Goal: Transaction & Acquisition: Purchase product/service

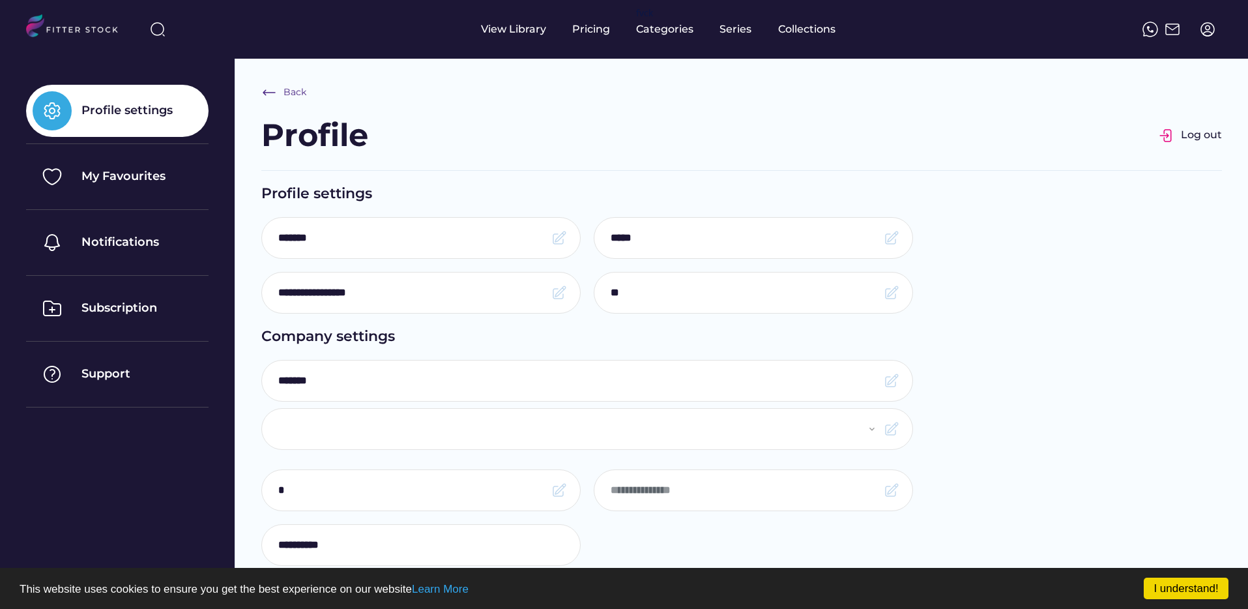
select select "**********"
click at [1207, 31] on img at bounding box center [1208, 30] width 16 height 16
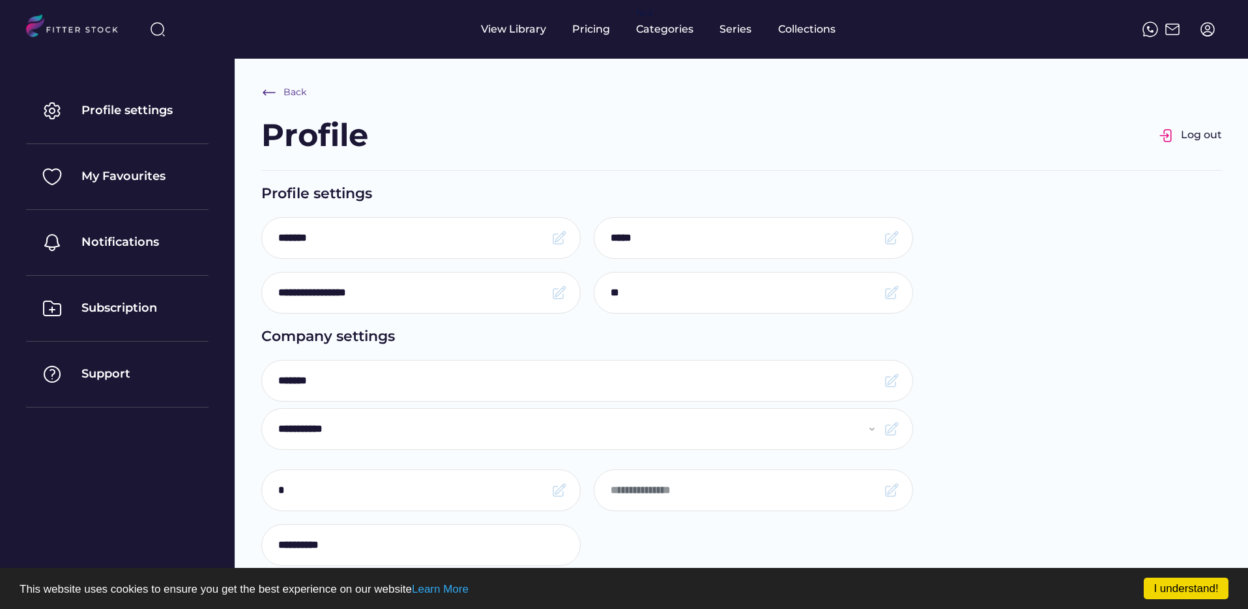
click at [1207, 121] on div "Profile Log out" at bounding box center [741, 141] width 961 height 57
click at [1206, 124] on div "Profile Log out" at bounding box center [741, 141] width 961 height 57
click at [1204, 149] on div "Profile Log out" at bounding box center [741, 141] width 961 height 57
click at [1202, 139] on div "Log out" at bounding box center [1201, 135] width 41 height 14
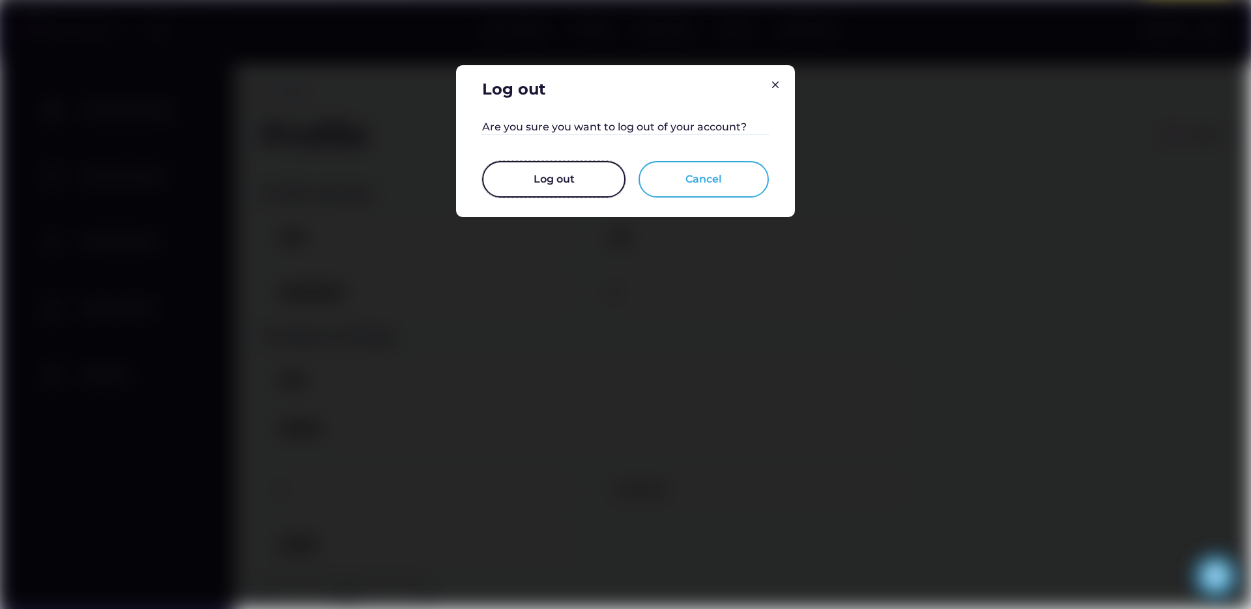
click at [583, 176] on button "Log out" at bounding box center [553, 179] width 143 height 36
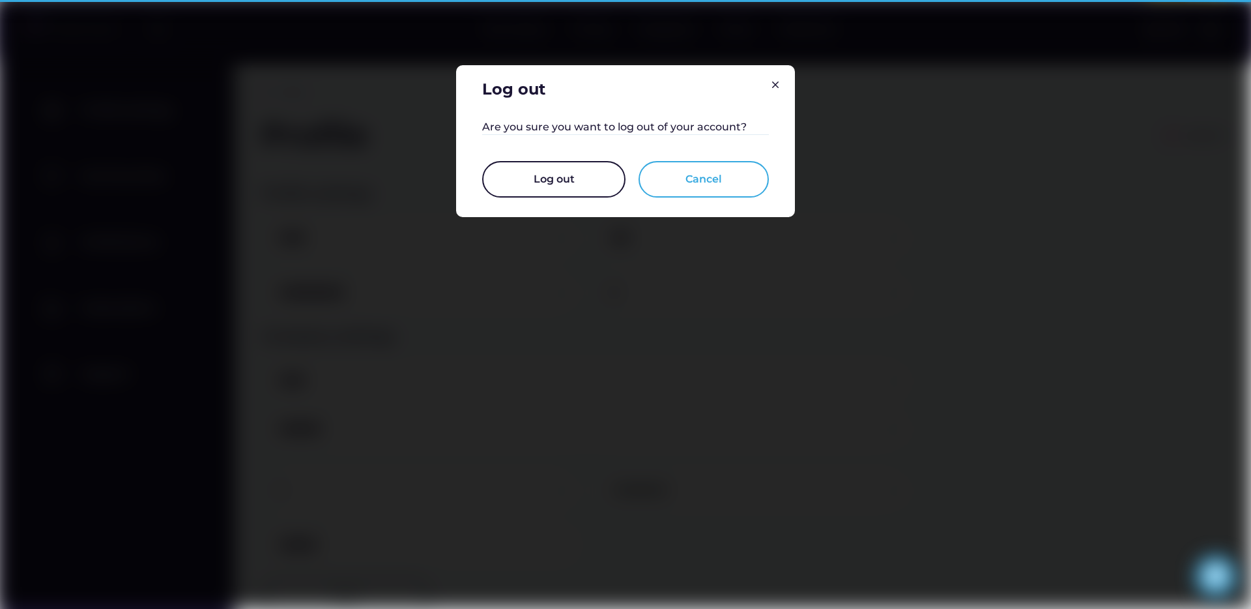
select select "**********"
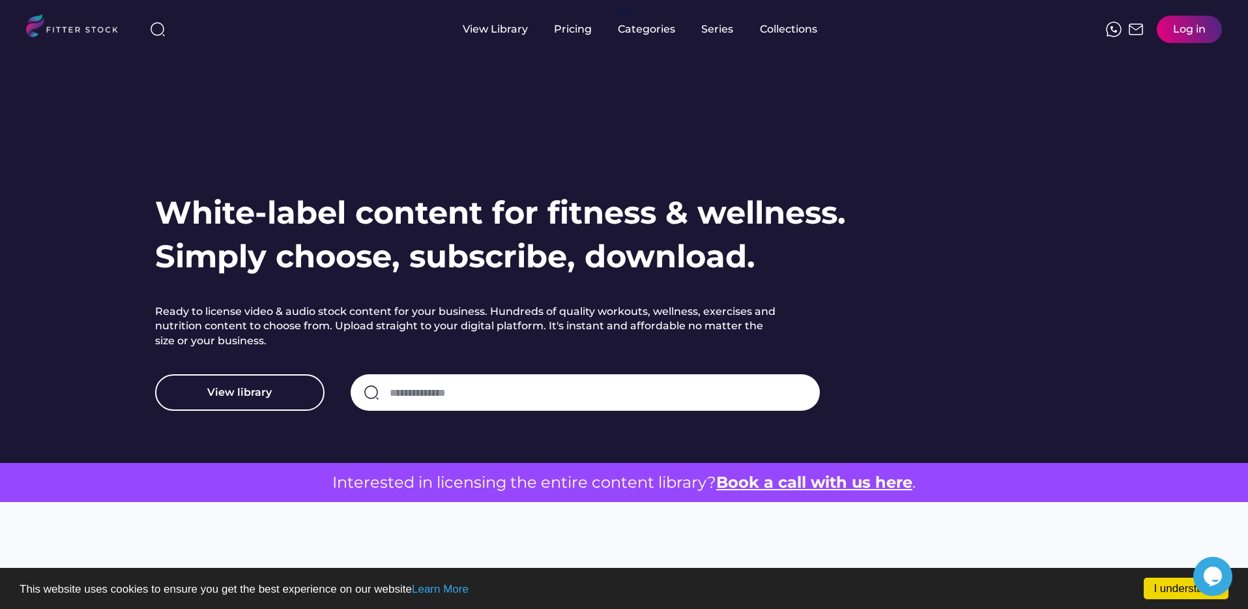
click at [1196, 35] on div "Log in" at bounding box center [1189, 29] width 33 height 14
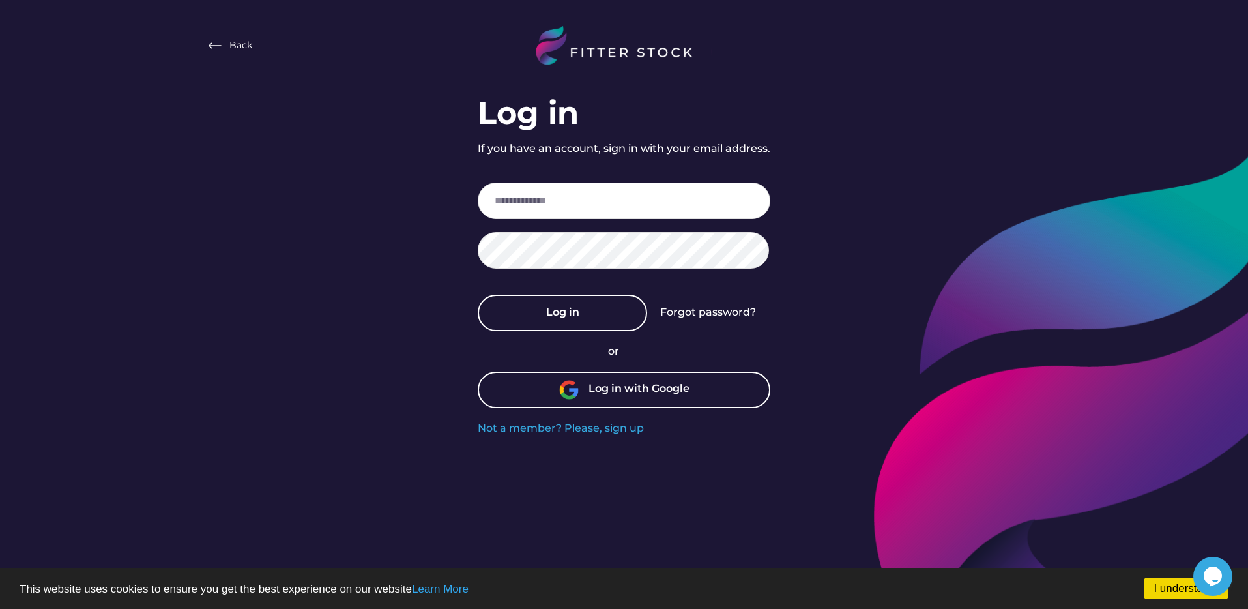
click at [722, 319] on div "Forgot password?" at bounding box center [708, 312] width 96 height 14
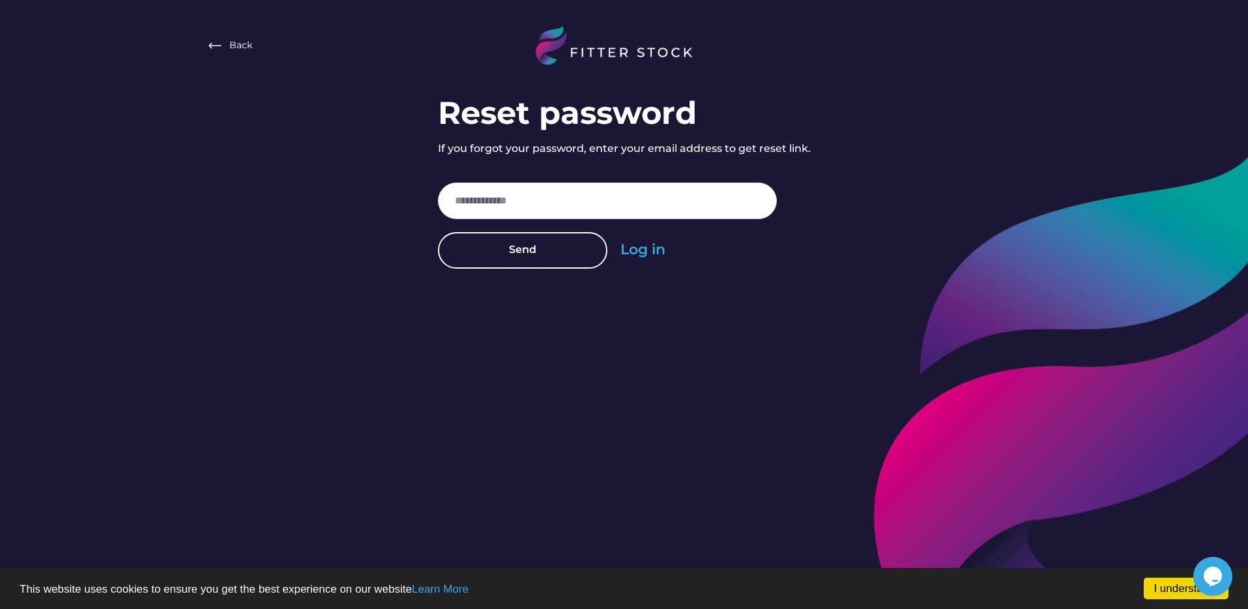
click at [724, 312] on div "Back Reset password If you forgot your password, enter your email address to ge…" at bounding box center [624, 313] width 1248 height 626
click at [521, 199] on input "email" at bounding box center [607, 200] width 339 height 36
type input "**********"
click at [514, 265] on button "Send" at bounding box center [522, 250] width 169 height 36
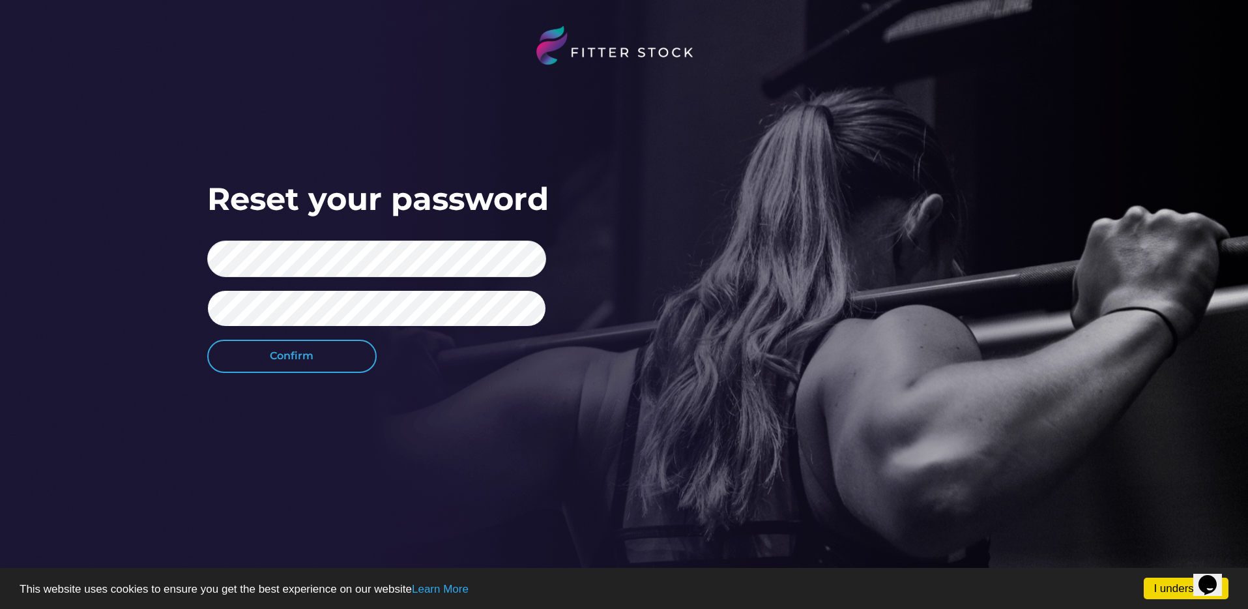
click at [289, 360] on button "Confirm" at bounding box center [291, 356] width 169 height 33
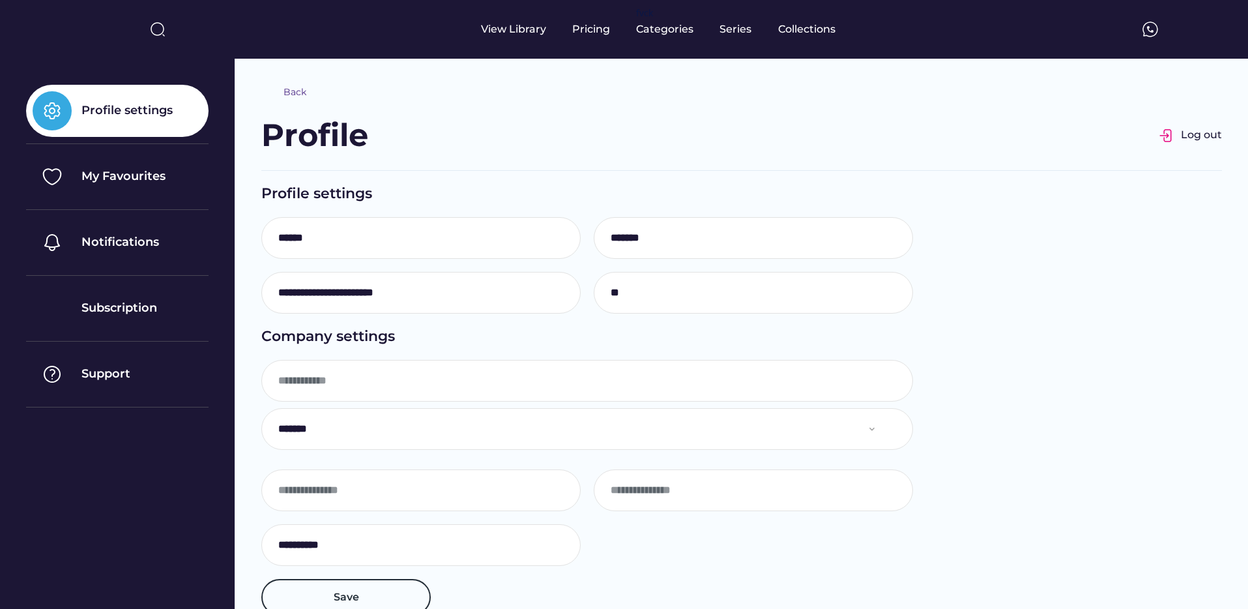
type input "********"
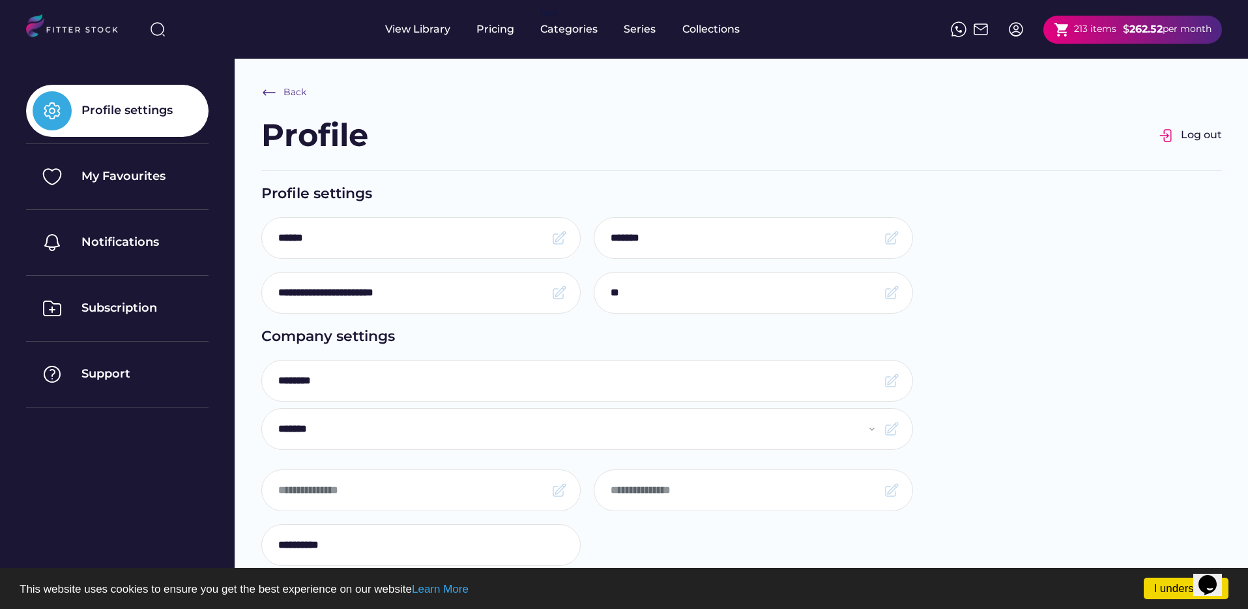
click at [446, 234] on input "input" at bounding box center [411, 237] width 267 height 27
click at [1129, 33] on strong "262.52" at bounding box center [1145, 29] width 33 height 12
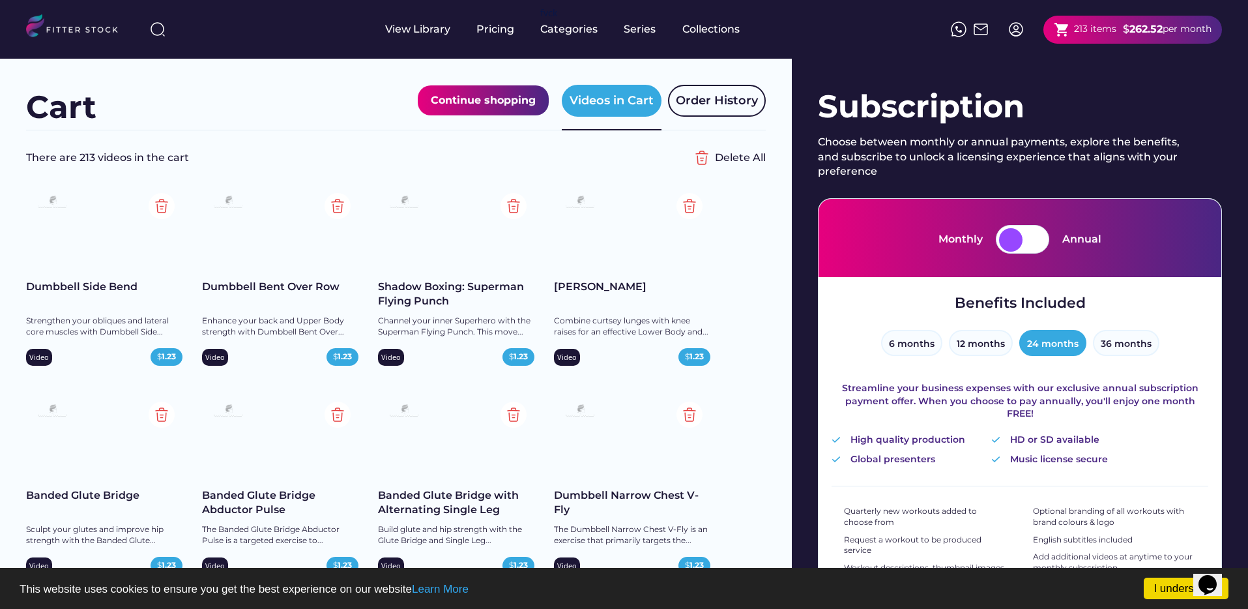
click at [440, 32] on div "View Library" at bounding box center [417, 29] width 65 height 14
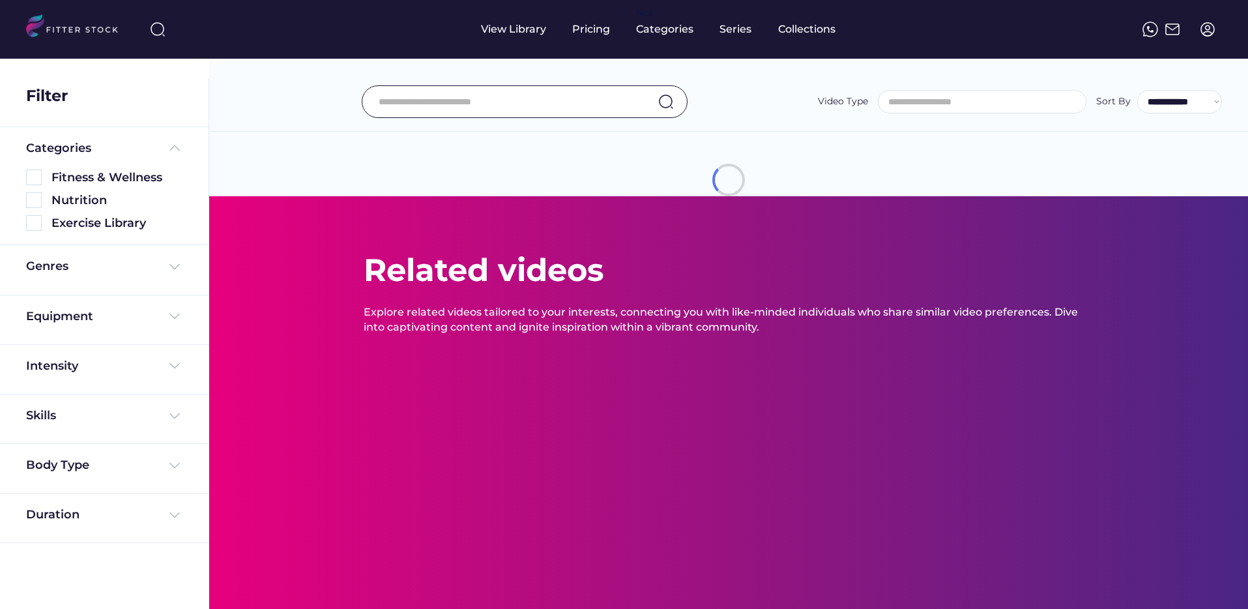
select select
select select "**********"
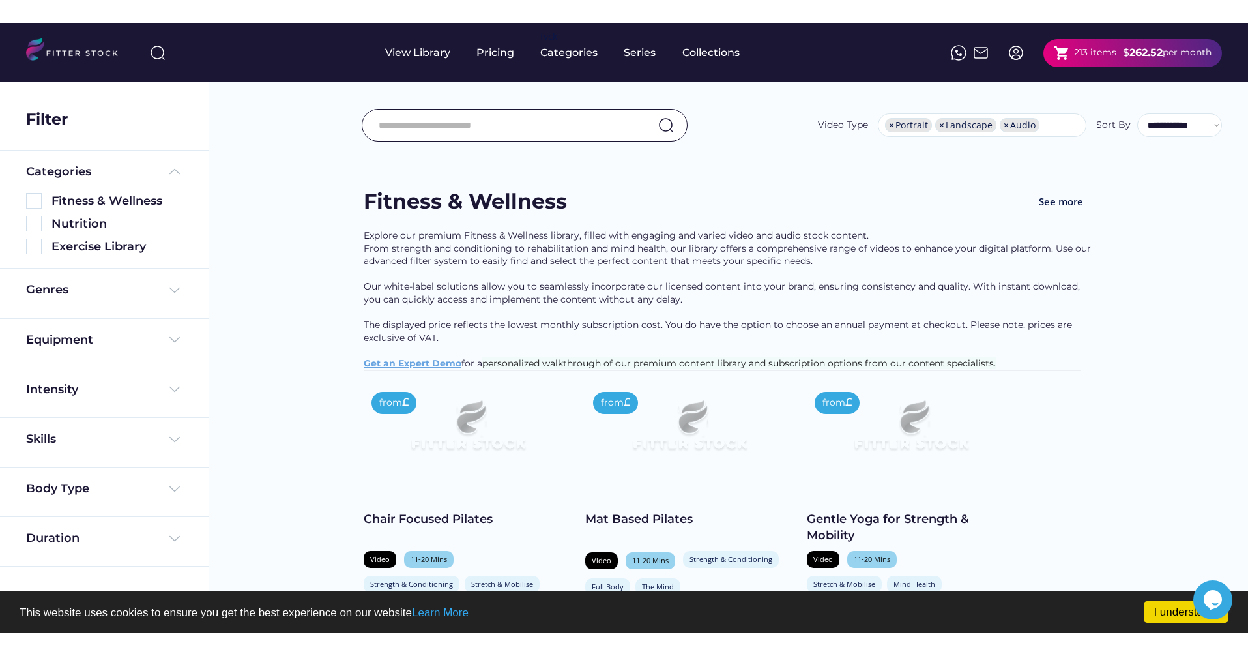
scroll to position [0, 0]
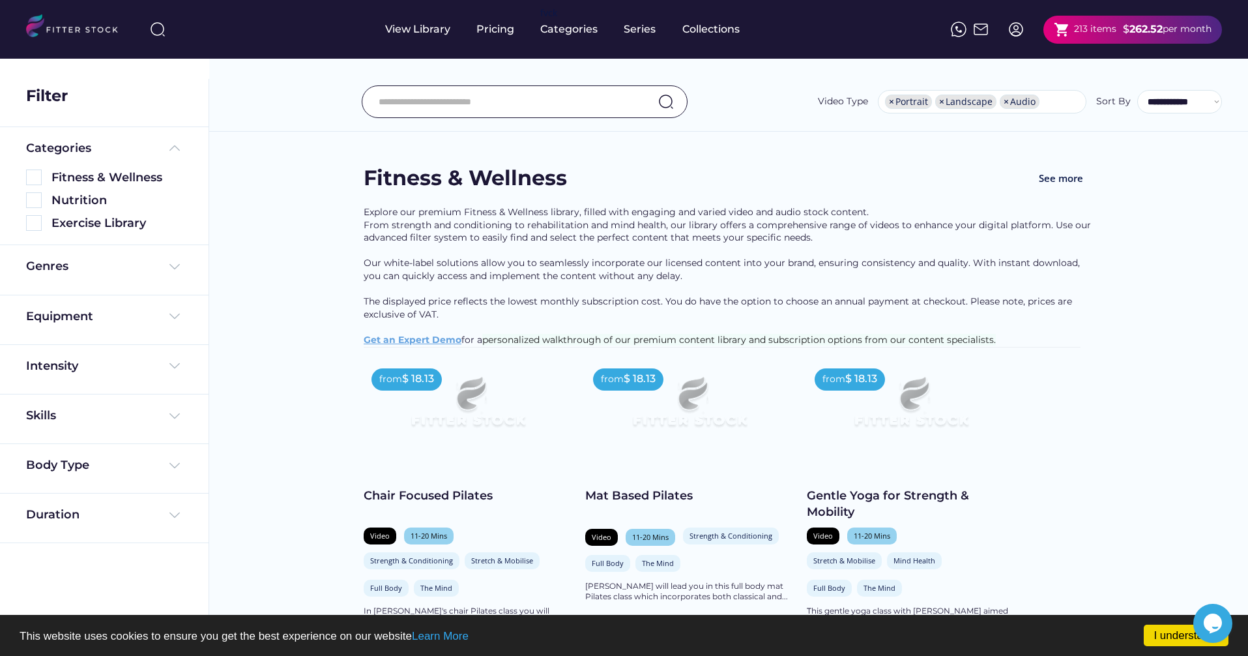
click at [476, 101] on input "input" at bounding box center [508, 101] width 259 height 27
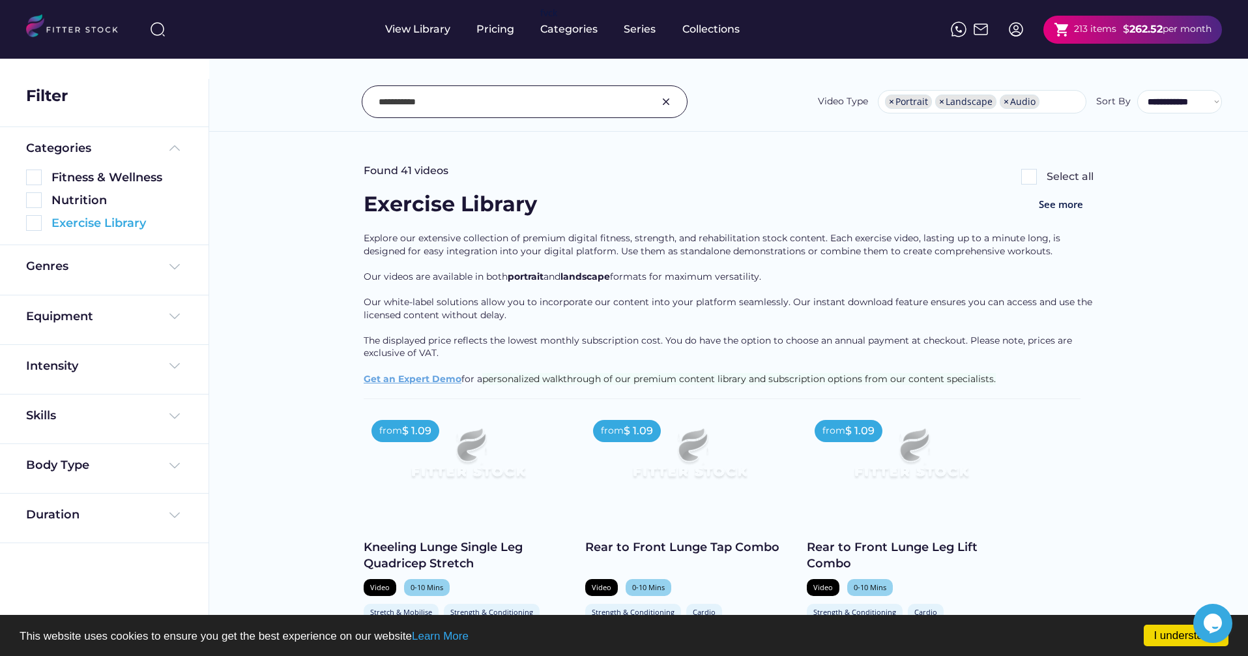
click at [127, 222] on div "Exercise Library" at bounding box center [116, 223] width 131 height 16
click at [33, 224] on img at bounding box center [34, 223] width 16 height 16
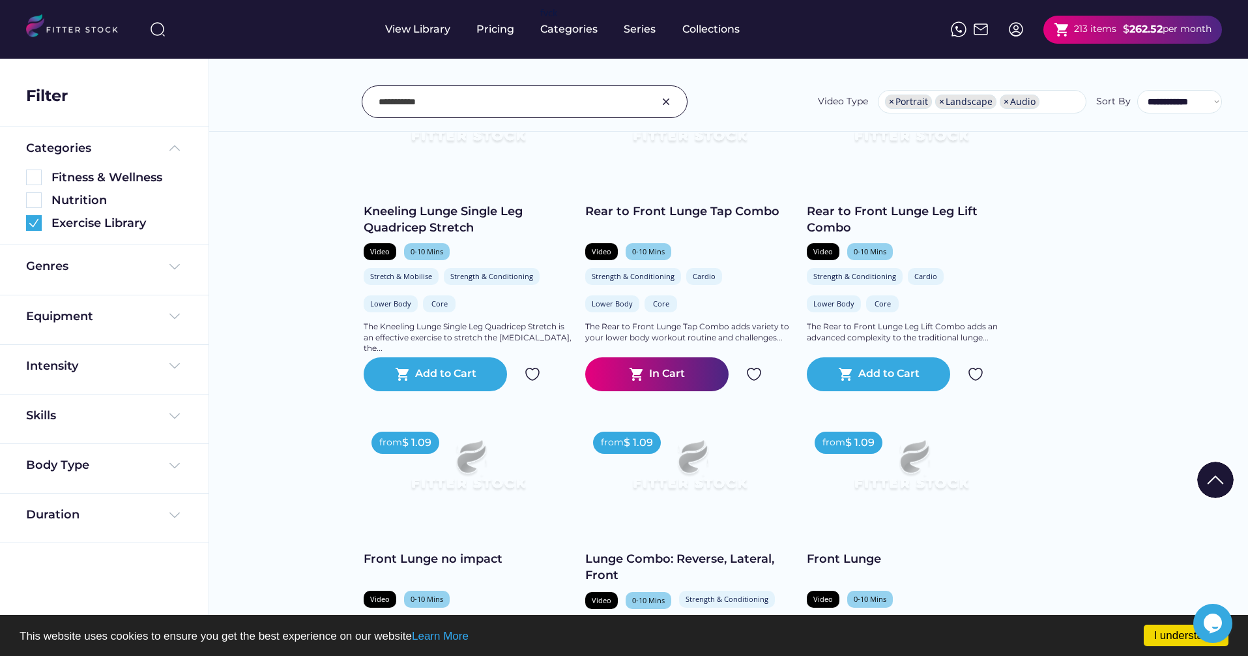
scroll to position [463, 0]
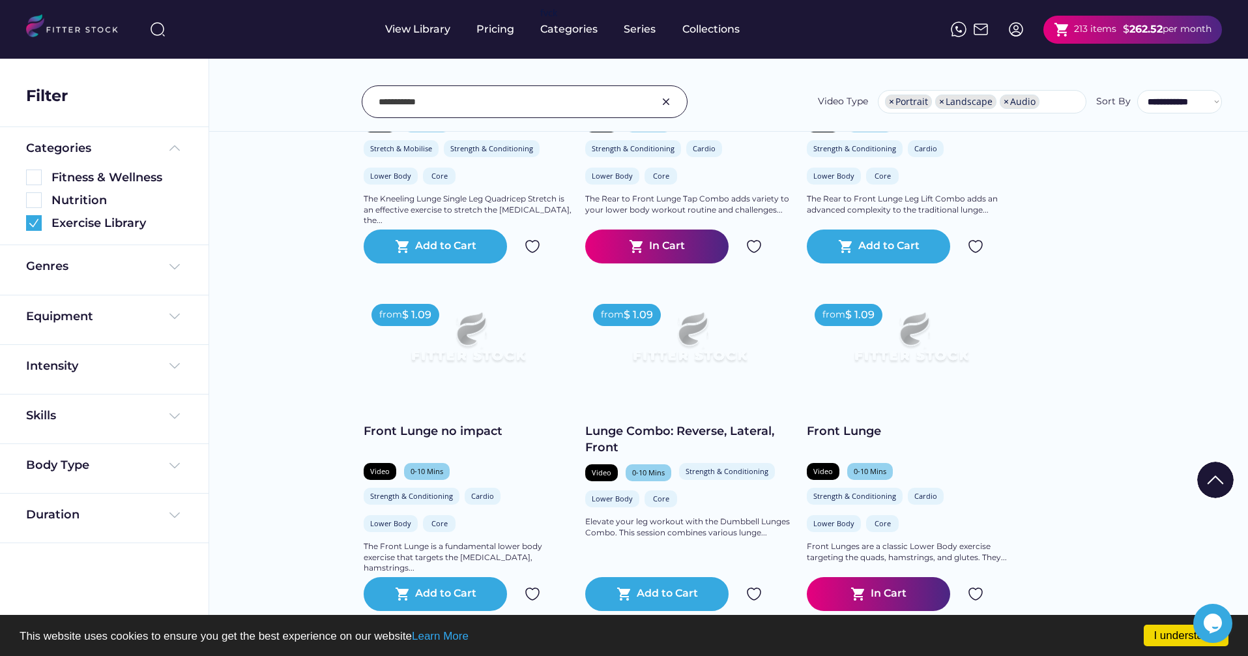
drag, startPoint x: 363, startPoint y: 429, endPoint x: 351, endPoint y: 431, distance: 12.5
drag, startPoint x: 351, startPoint y: 431, endPoint x: 508, endPoint y: 432, distance: 157.7
copy div "Front Lunge no impact"
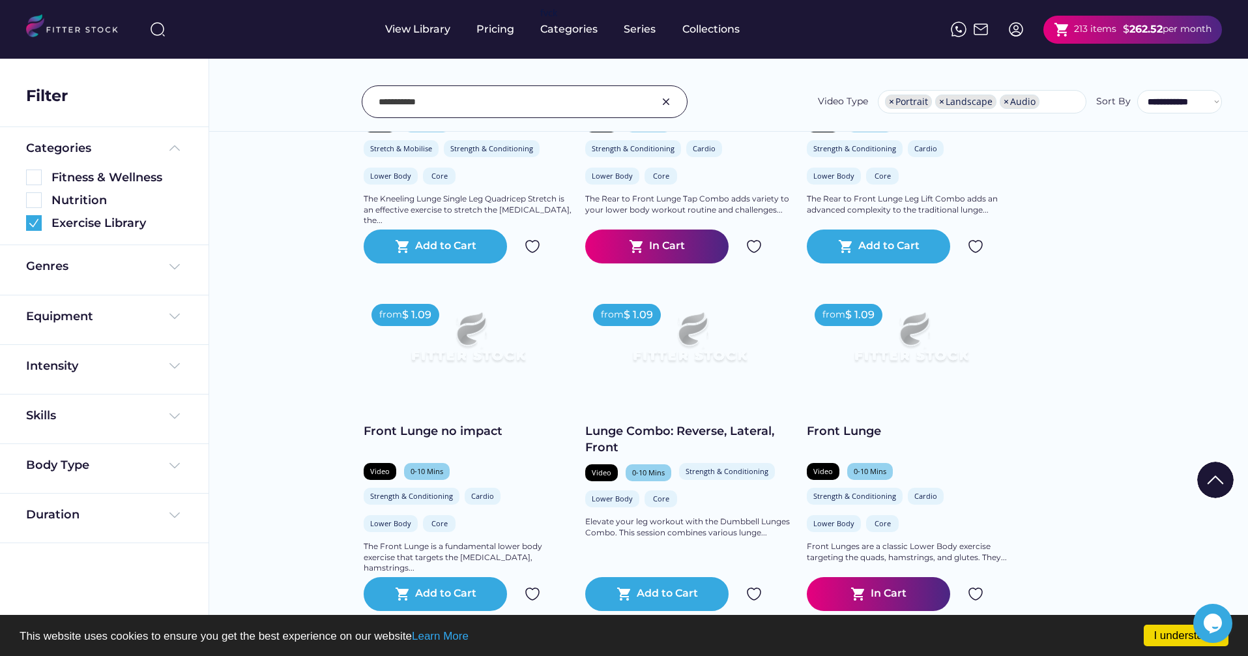
click at [480, 96] on input "input" at bounding box center [508, 101] width 259 height 27
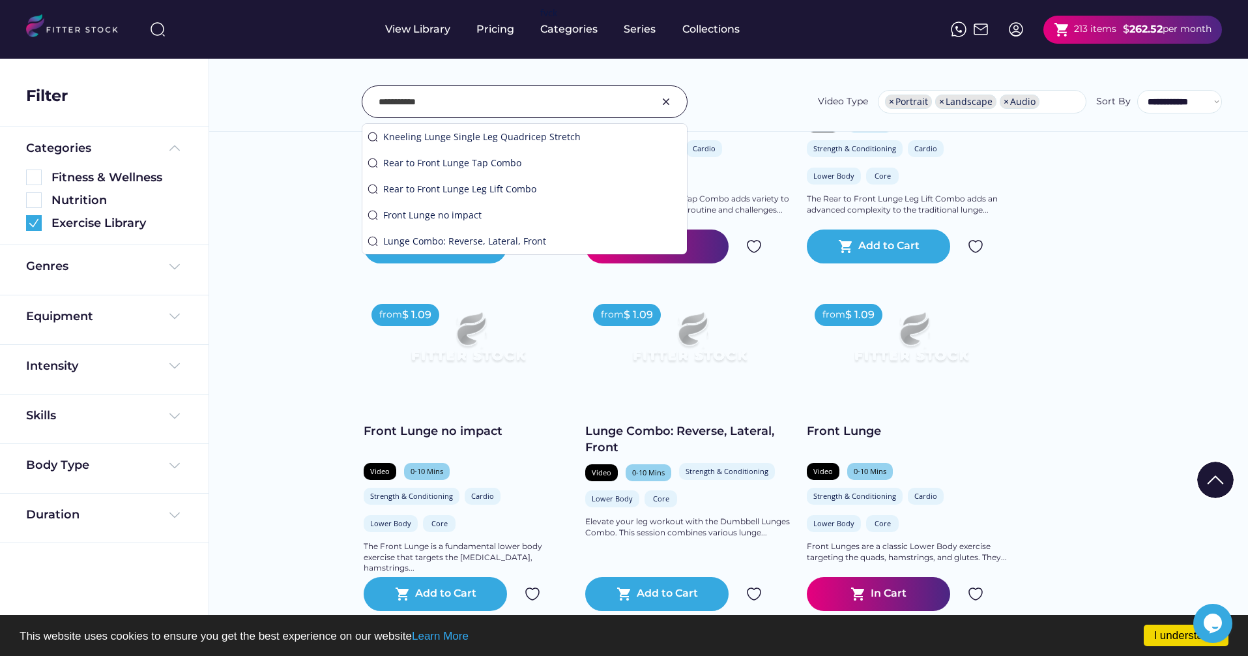
click at [480, 96] on input "input" at bounding box center [508, 101] width 259 height 27
drag, startPoint x: 1142, startPoint y: 298, endPoint x: 890, endPoint y: 379, distance: 264.0
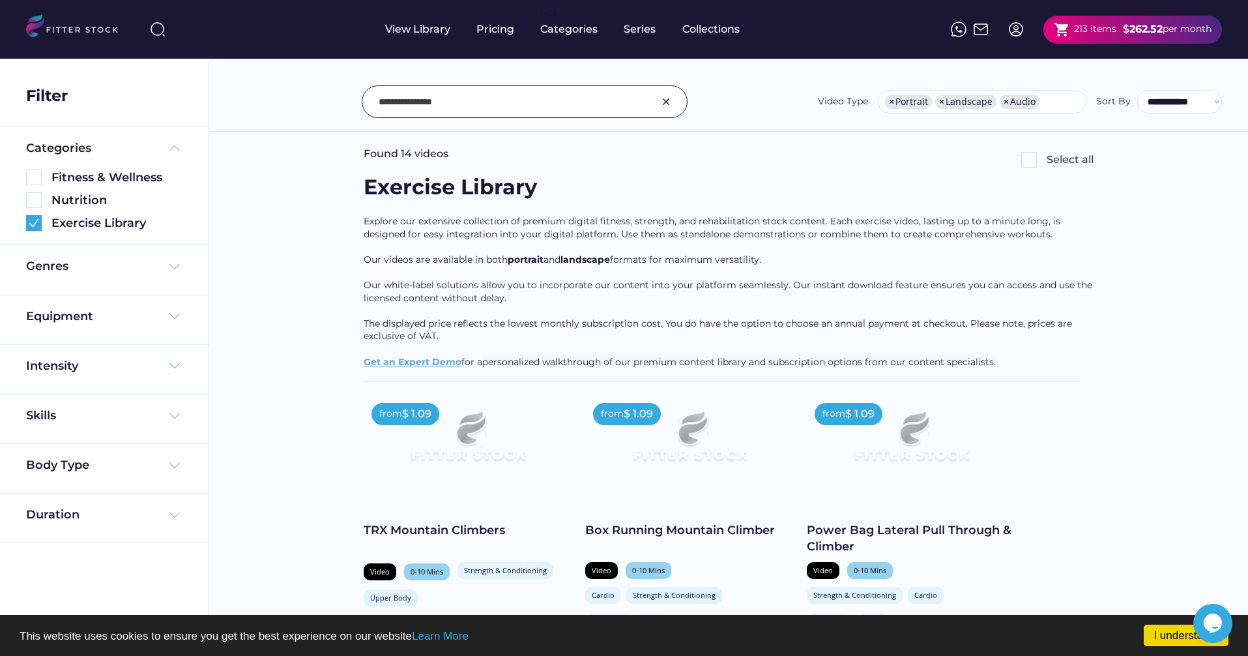
scroll to position [52, 0]
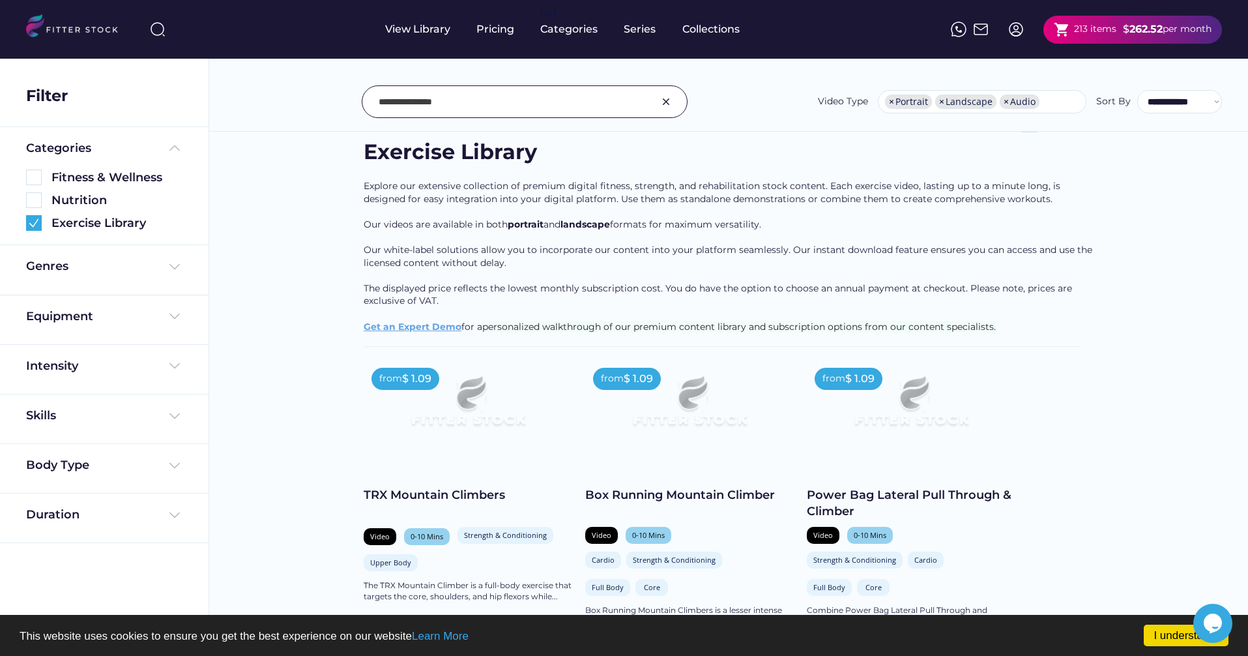
click at [519, 102] on input "input" at bounding box center [508, 101] width 259 height 27
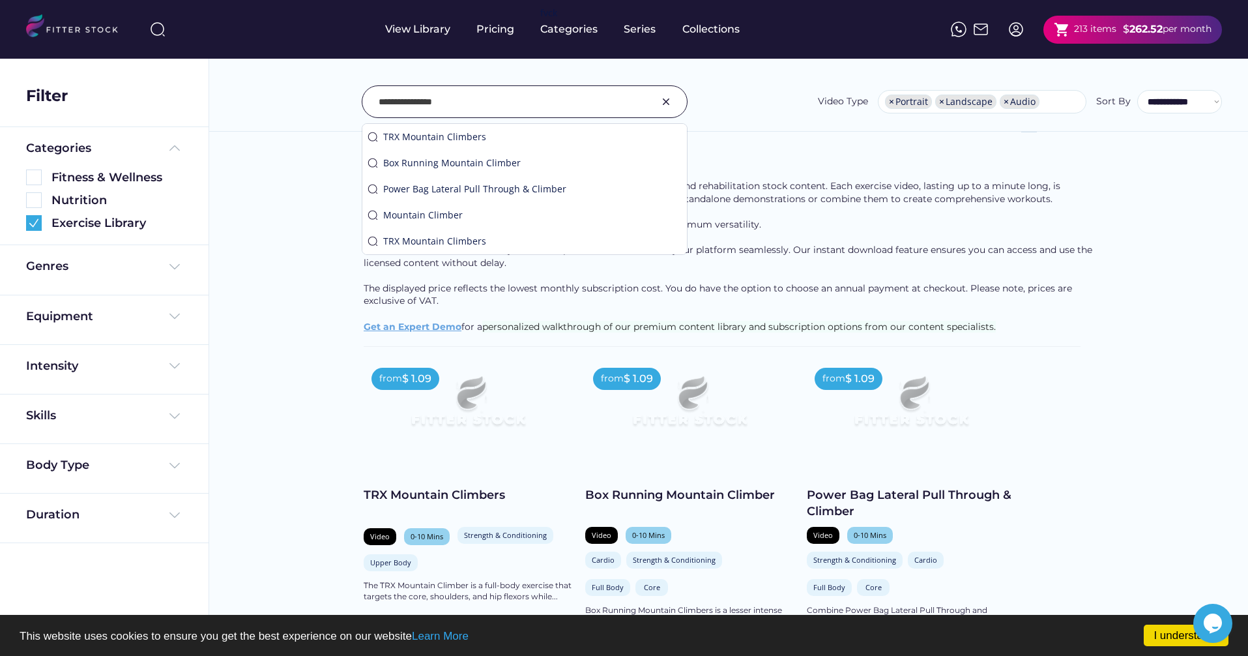
click at [519, 102] on input "input" at bounding box center [508, 101] width 259 height 27
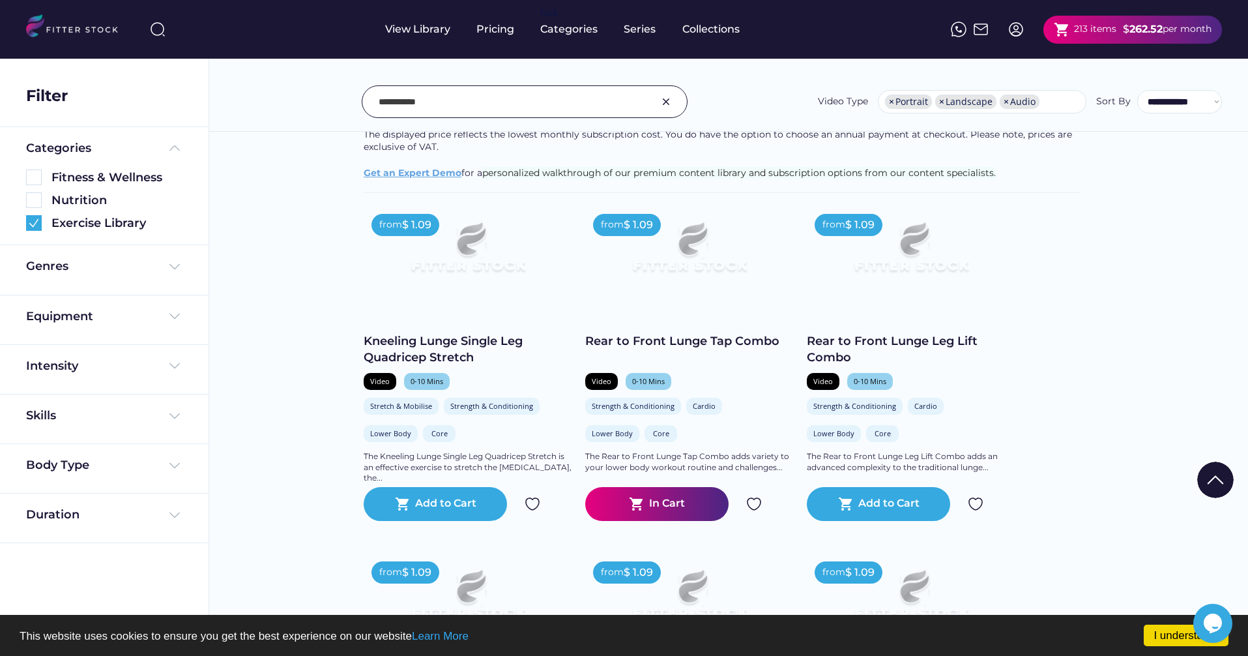
scroll to position [492, 0]
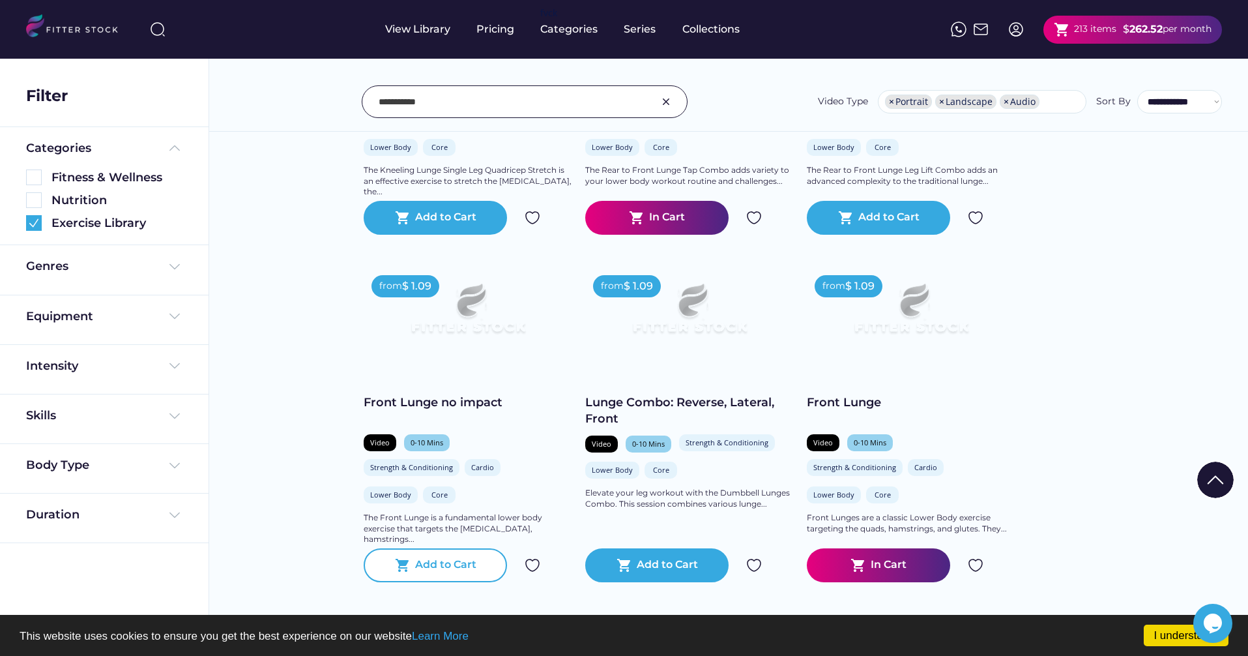
click at [415, 566] on div "Add to Cart" at bounding box center [445, 565] width 61 height 16
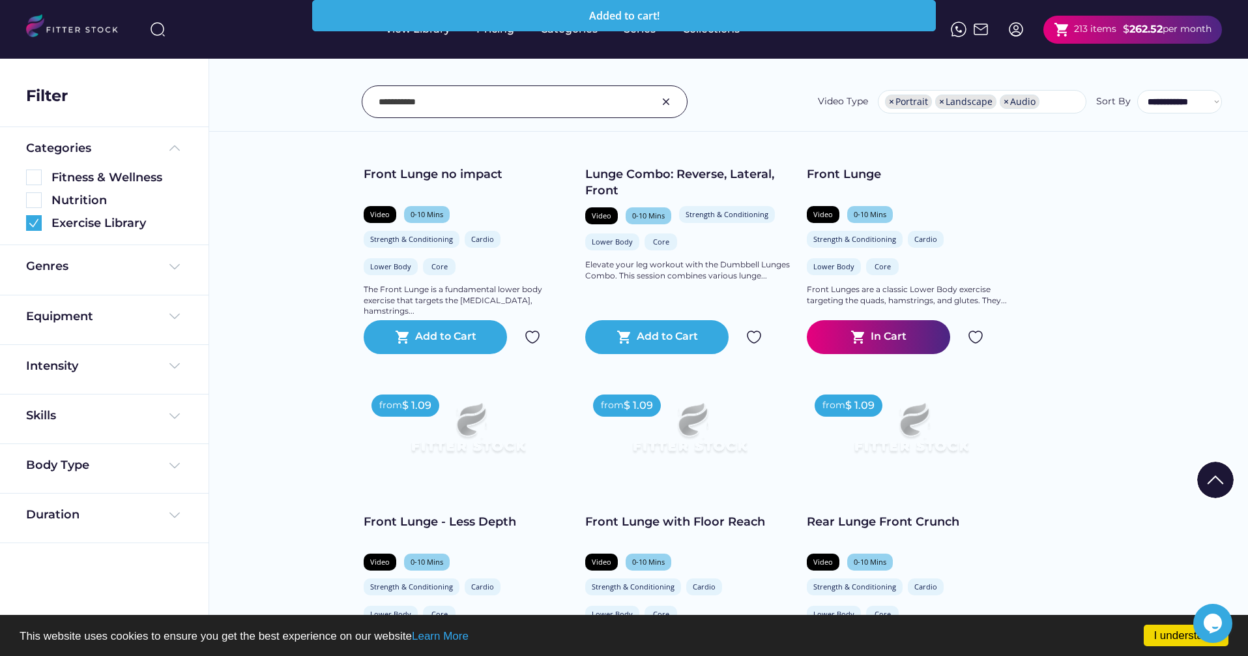
scroll to position [742, 0]
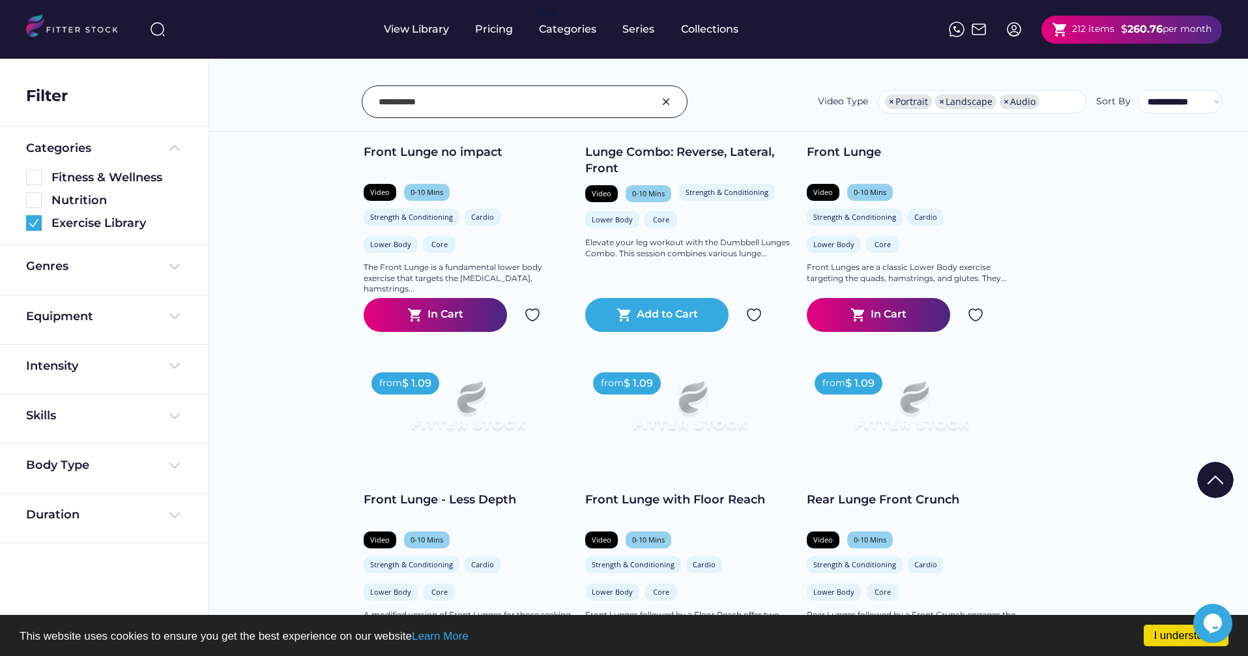
click at [509, 97] on input "input" at bounding box center [508, 101] width 259 height 27
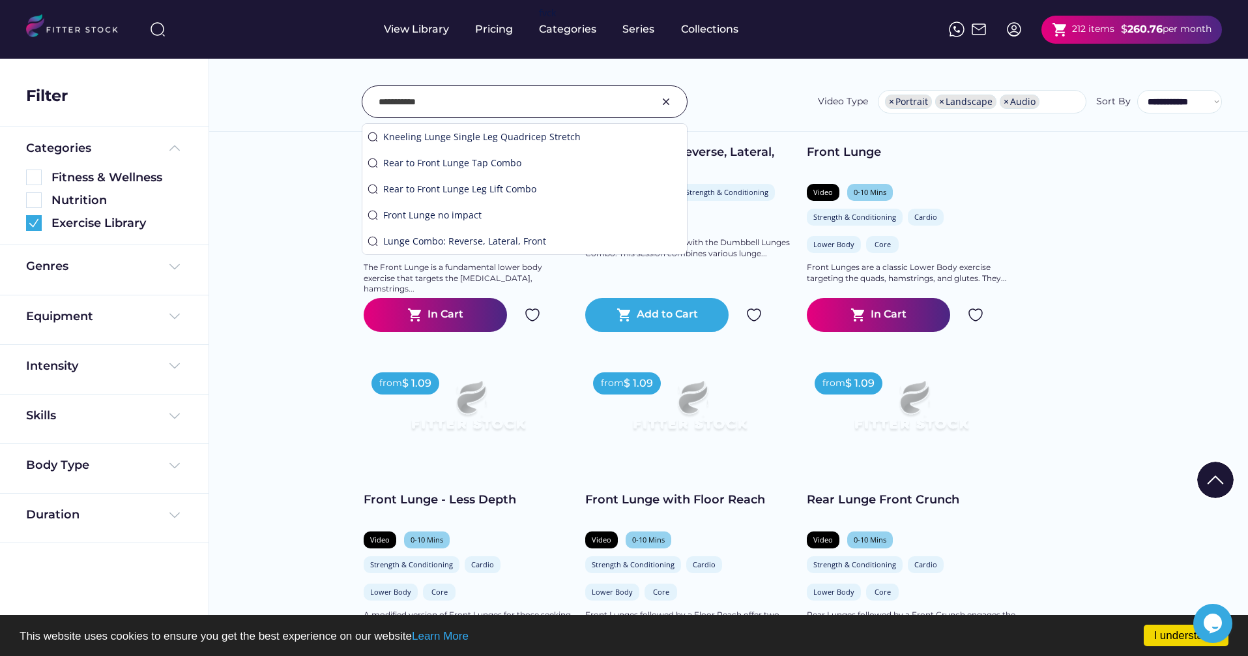
click at [509, 97] on input "input" at bounding box center [508, 101] width 259 height 27
type input "**********"
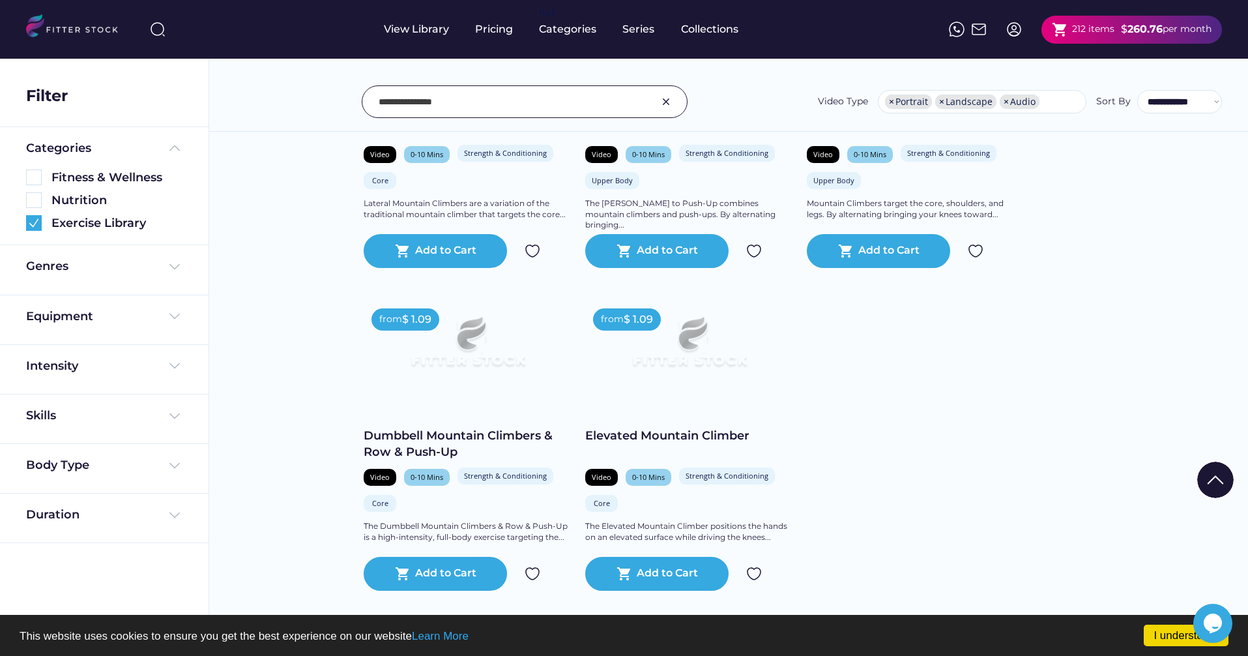
scroll to position [1568, 0]
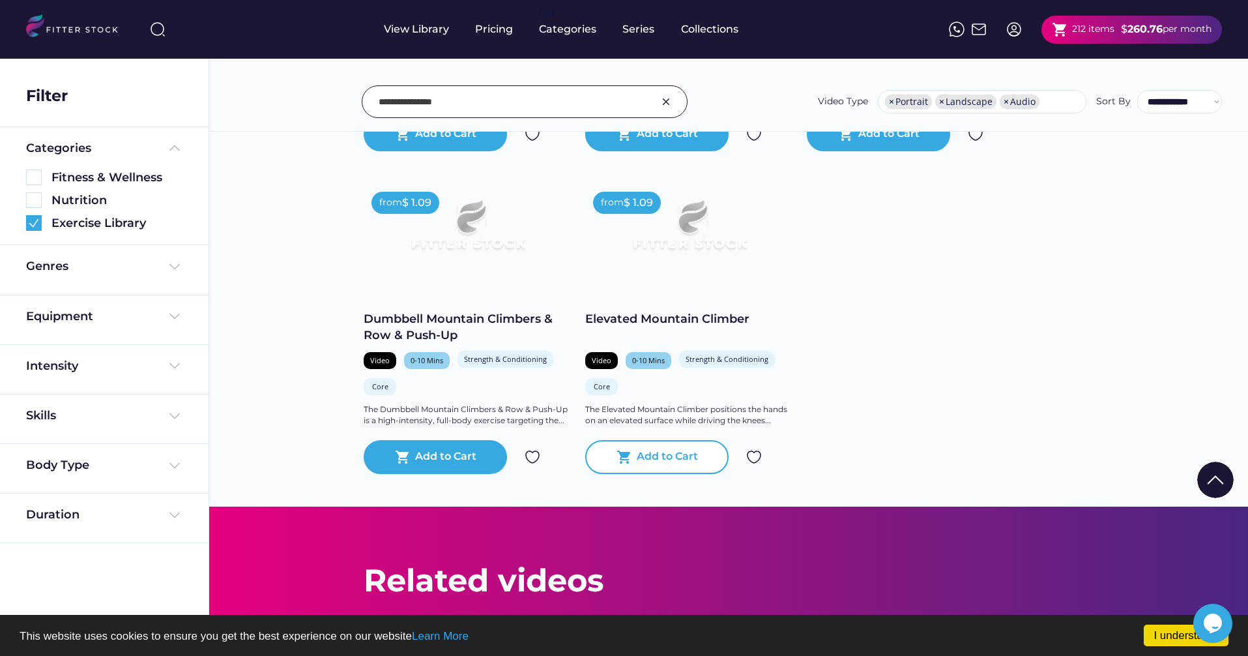
click at [661, 465] on div "shopping_cart Add to Cart" at bounding box center [656, 457] width 143 height 34
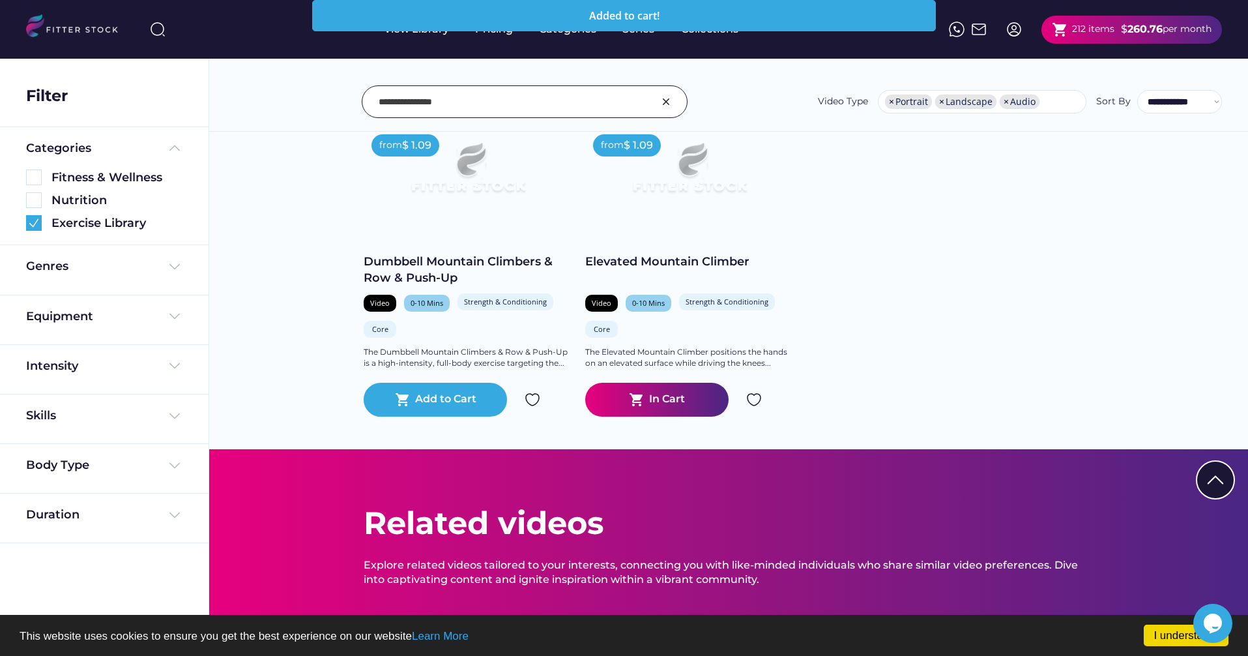
scroll to position [1548, 0]
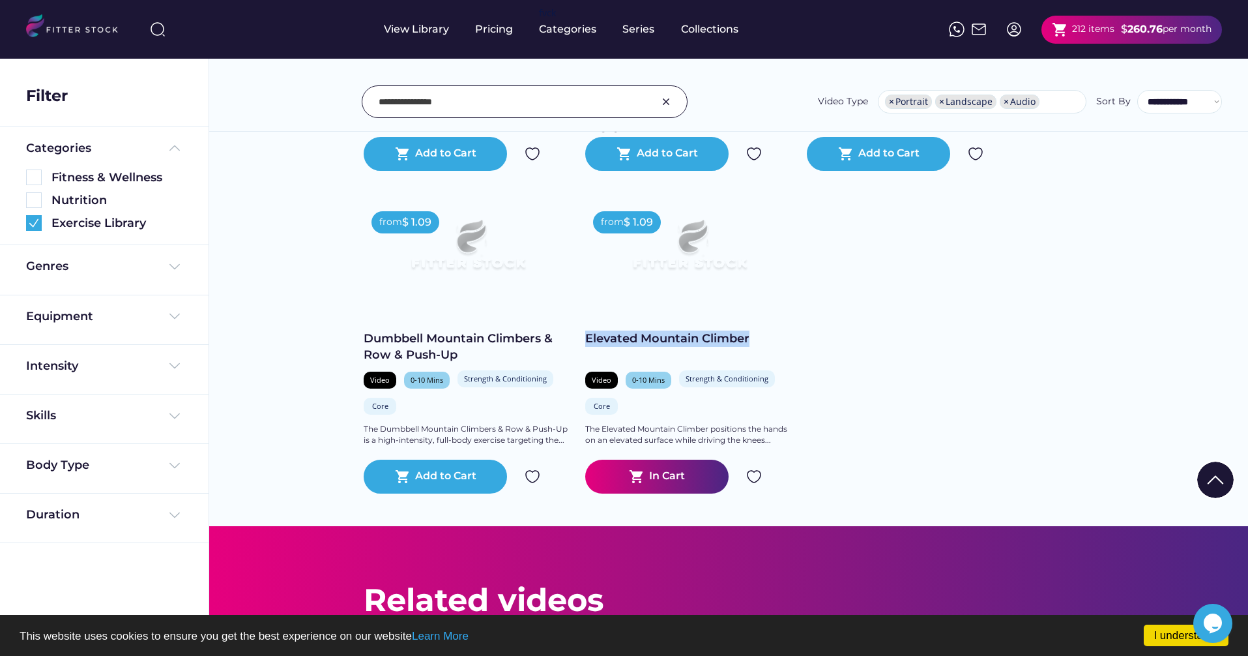
copy div "Elevated Mountain Climber"
drag, startPoint x: 785, startPoint y: 334, endPoint x: 587, endPoint y: 341, distance: 198.3
click at [589, 342] on div "Elevated Mountain Climber" at bounding box center [689, 338] width 209 height 16
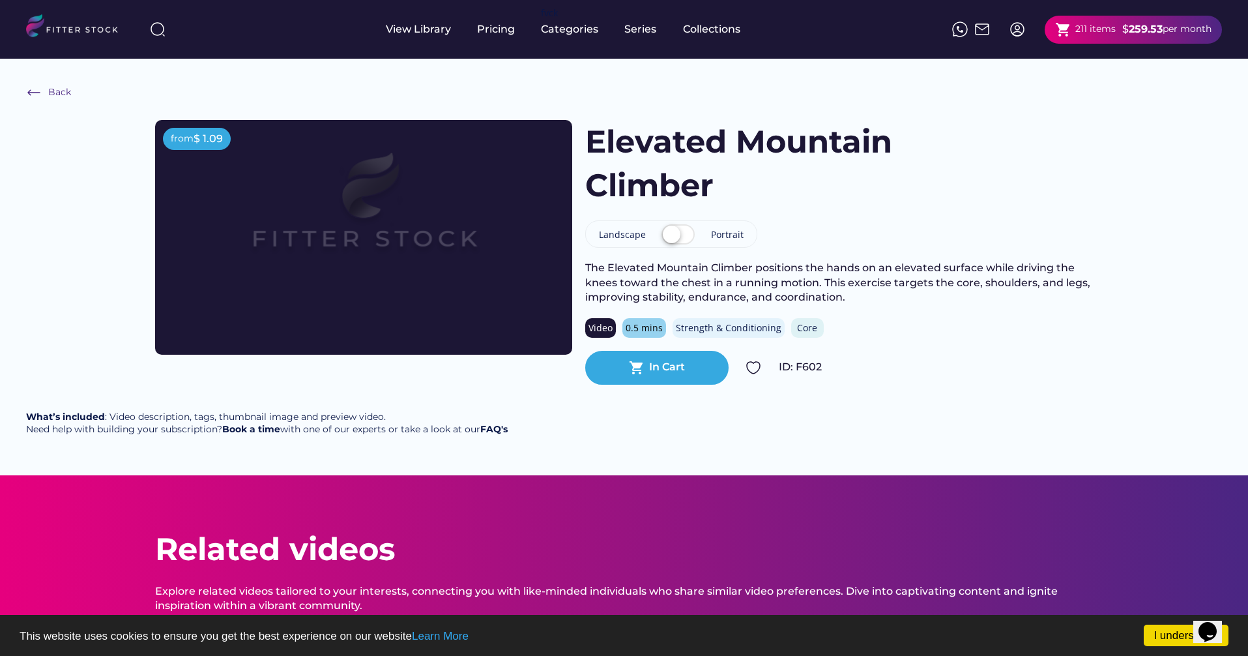
click at [658, 386] on div "Back from $ 1.09 Elevated Mountain Climber Landscape Portrait The Elevated Moun…" at bounding box center [624, 267] width 1248 height 416
click at [156, 32] on img at bounding box center [158, 30] width 16 height 16
click at [210, 28] on input "input" at bounding box center [262, 29] width 163 height 23
paste input "**********"
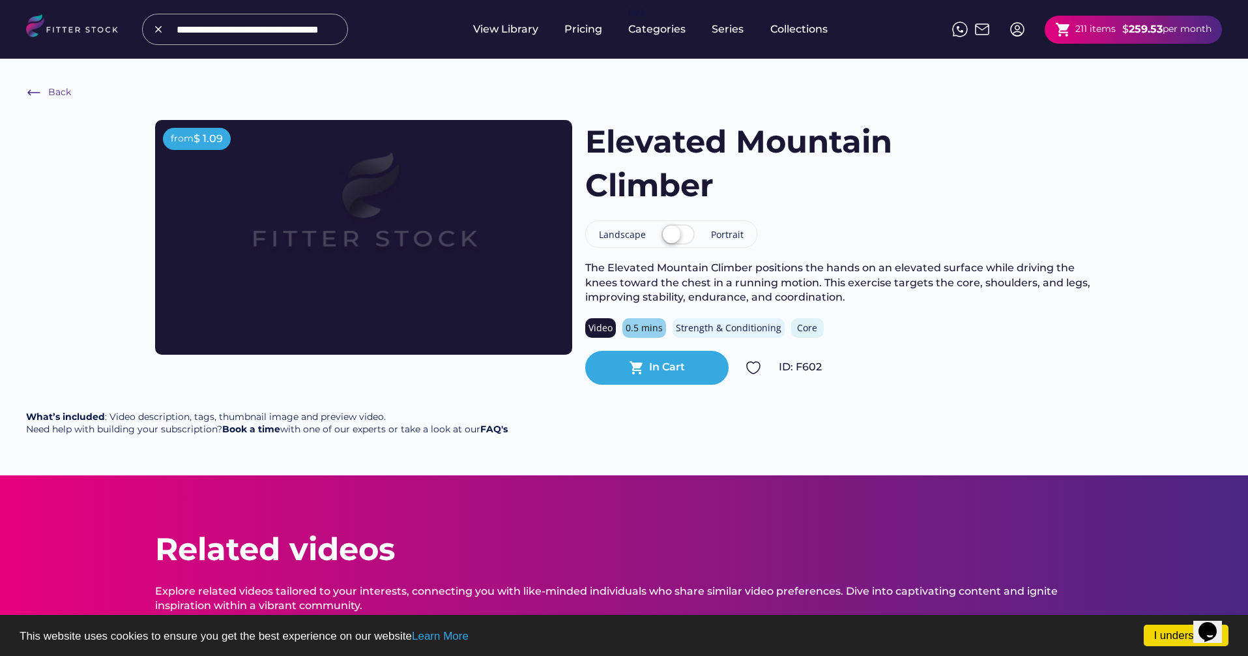
click at [229, 31] on input "input" at bounding box center [258, 29] width 163 height 23
click at [230, 31] on input "input" at bounding box center [258, 29] width 163 height 23
click at [235, 33] on input "input" at bounding box center [258, 29] width 163 height 23
click at [233, 29] on input "input" at bounding box center [258, 29] width 163 height 23
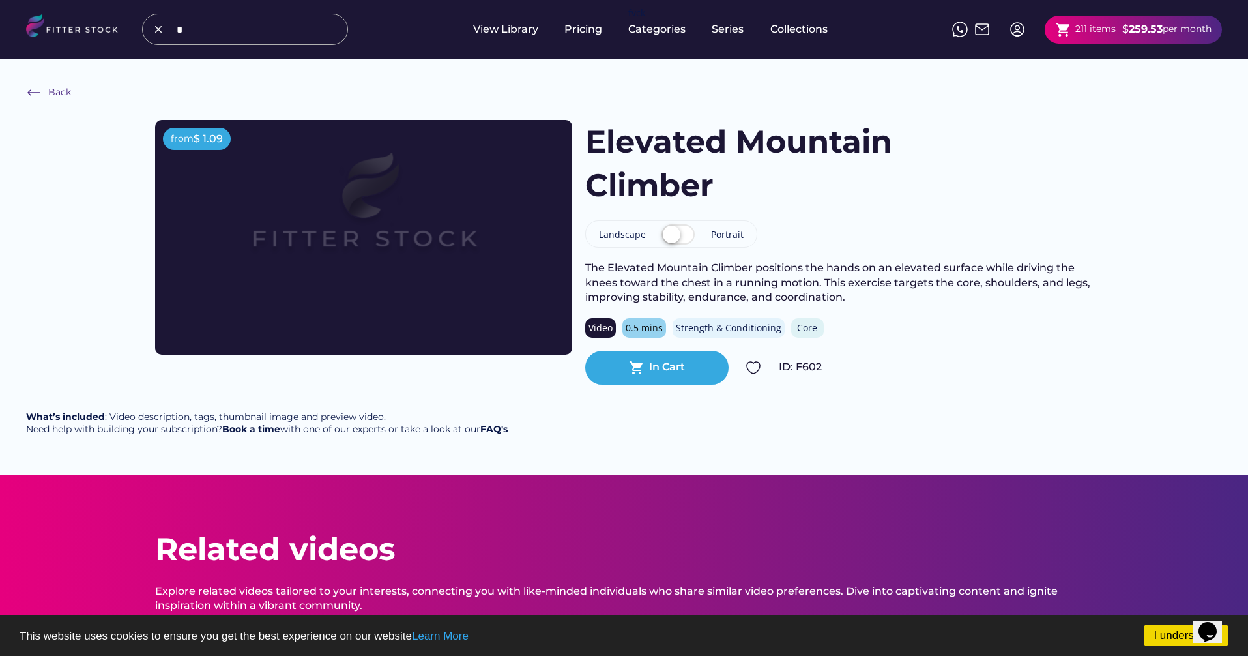
scroll to position [0, 0]
type input "**********"
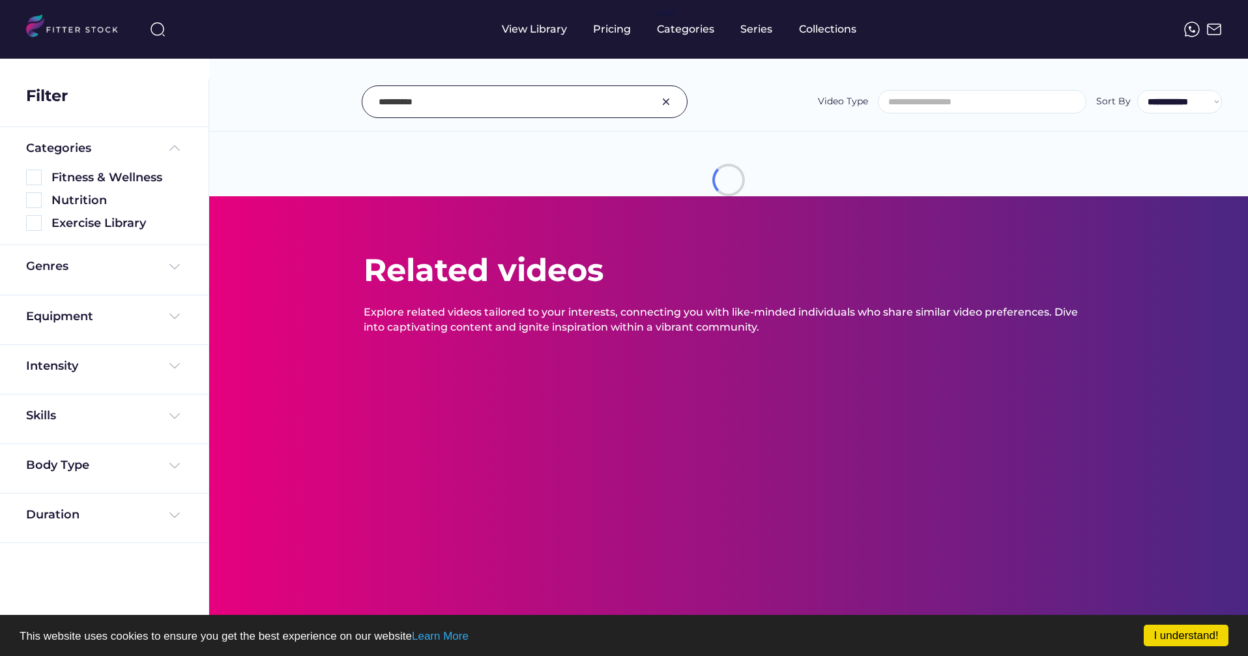
select select
select select "**********"
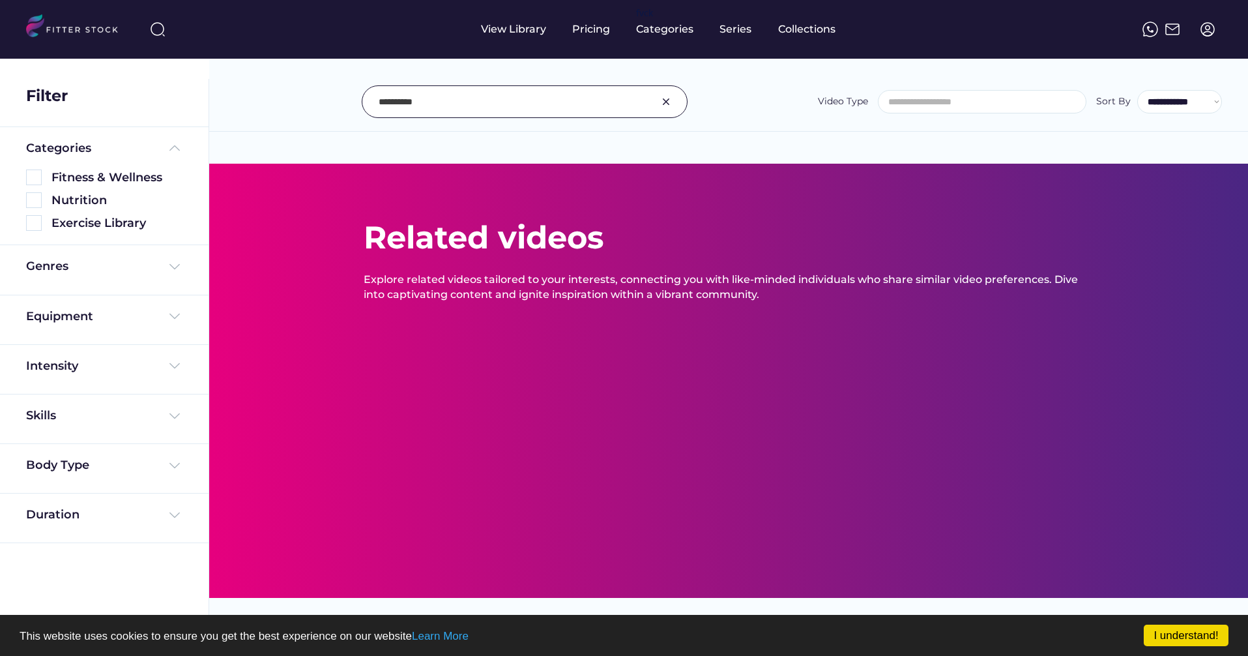
type input "**********"
select select "**********"
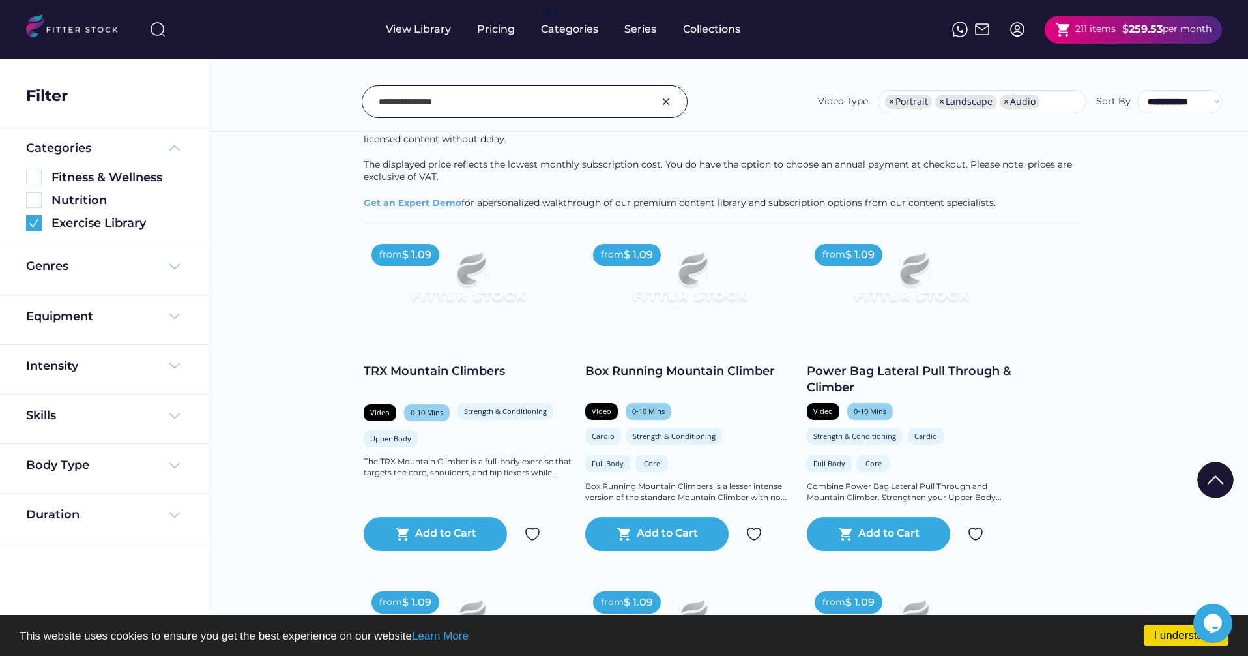
scroll to position [197, 0]
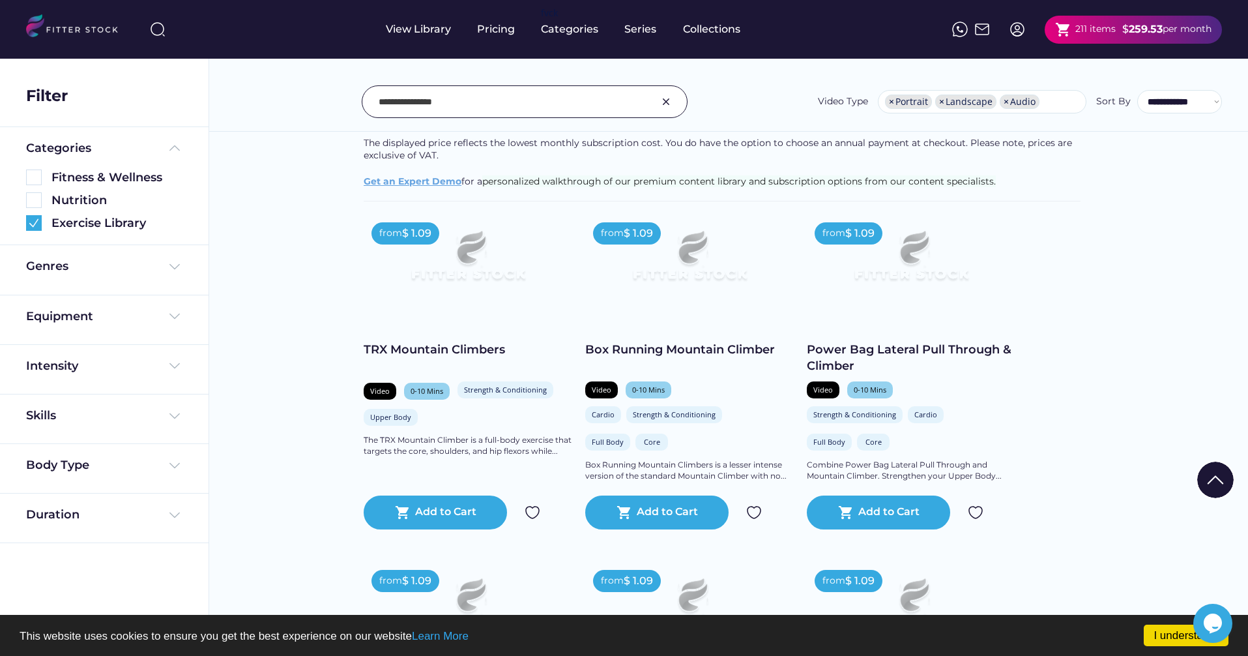
click at [428, 94] on input "input" at bounding box center [508, 101] width 259 height 27
paste input "**********"
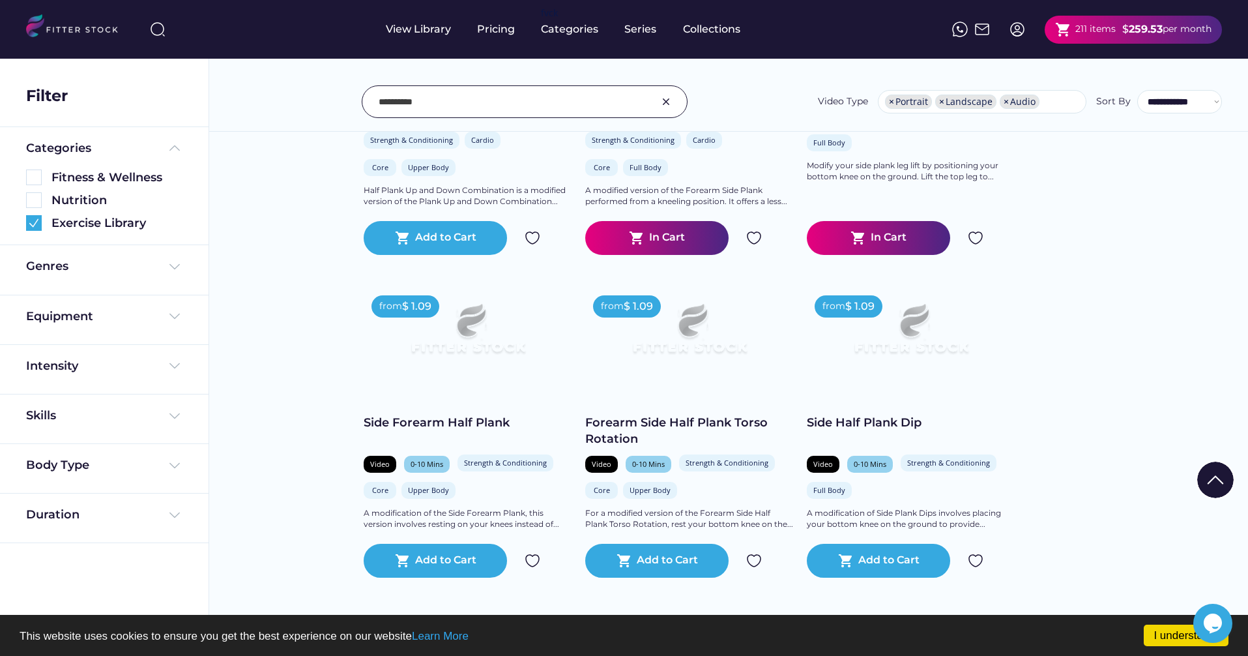
scroll to position [1507, 0]
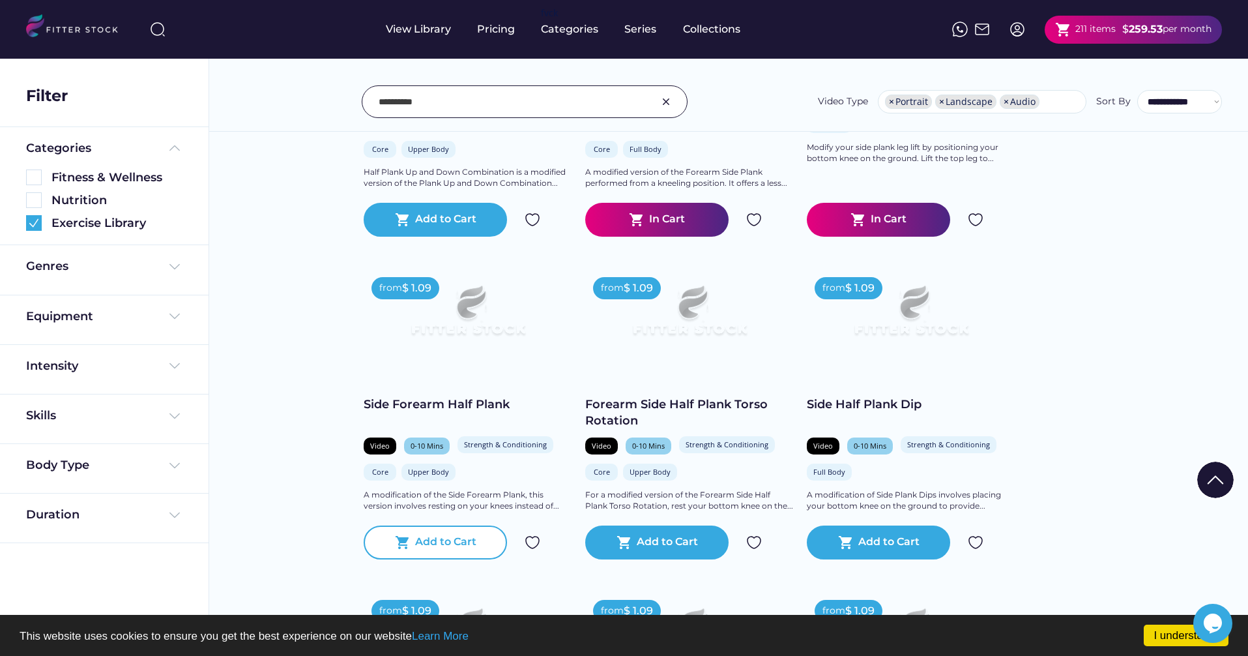
click at [450, 536] on div "Add to Cart" at bounding box center [445, 542] width 61 height 16
copy div "Side Forearm Half Plank"
drag, startPoint x: 327, startPoint y: 409, endPoint x: 514, endPoint y: 406, distance: 187.1
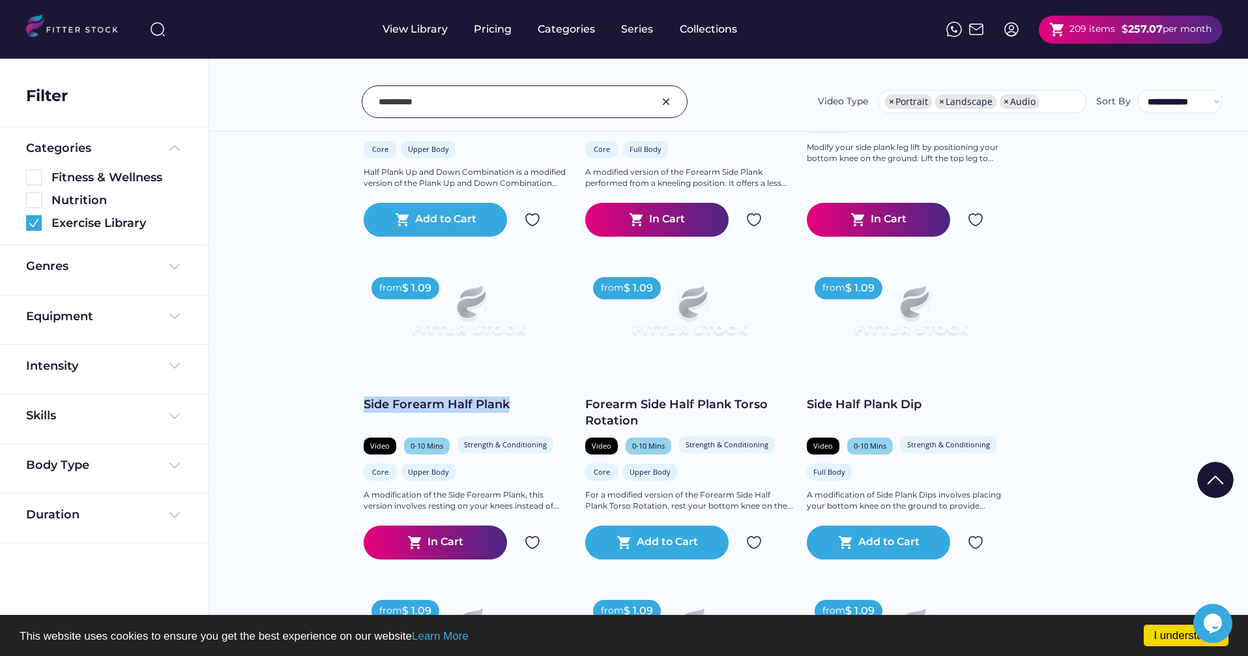
copy div "Side Forearm Half Plank"
click at [420, 98] on input "input" at bounding box center [508, 101] width 259 height 27
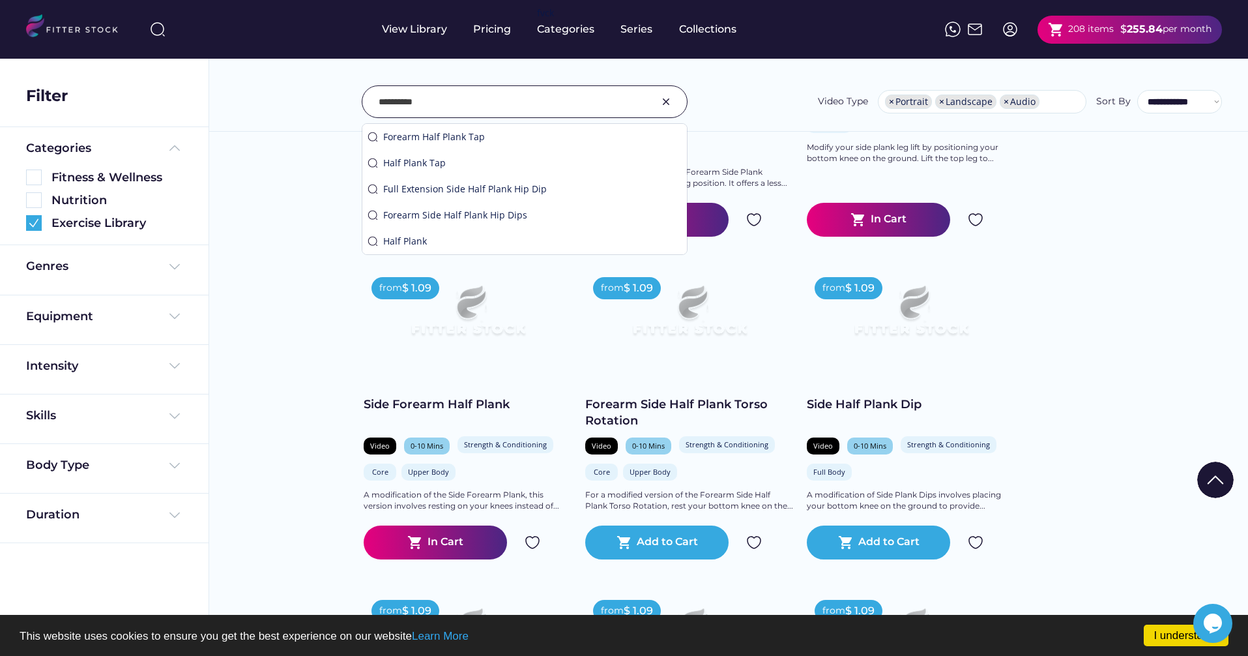
click at [420, 98] on input "input" at bounding box center [508, 101] width 259 height 27
paste input "**********"
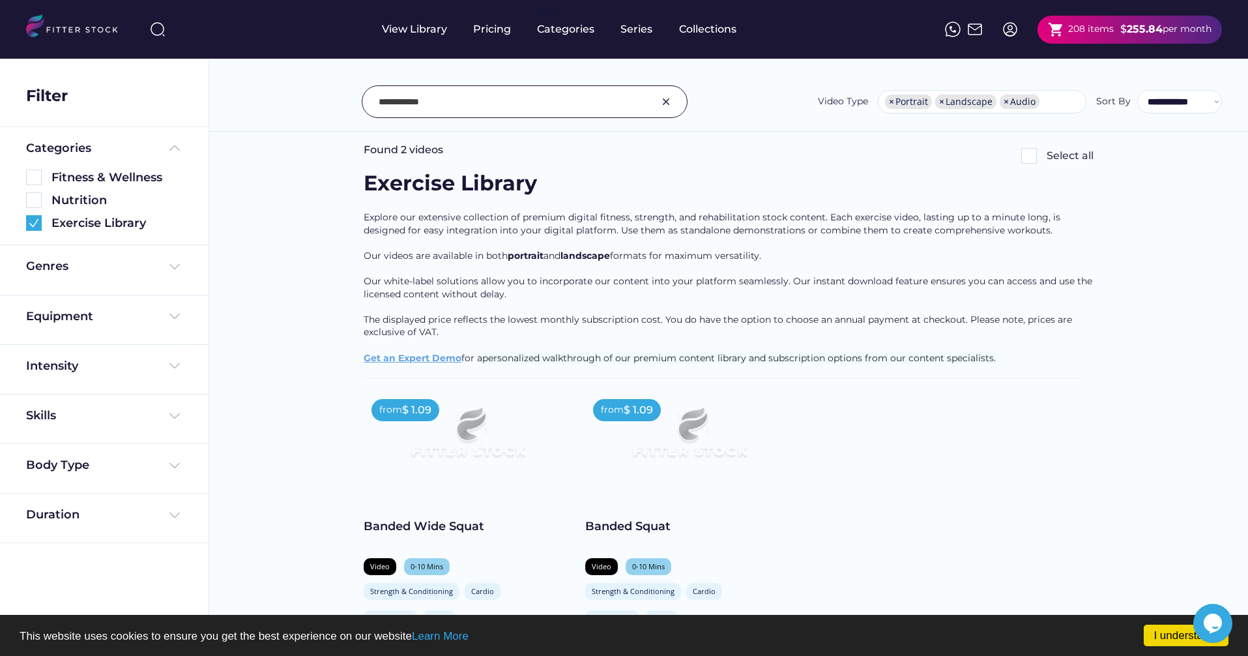
scroll to position [38, 0]
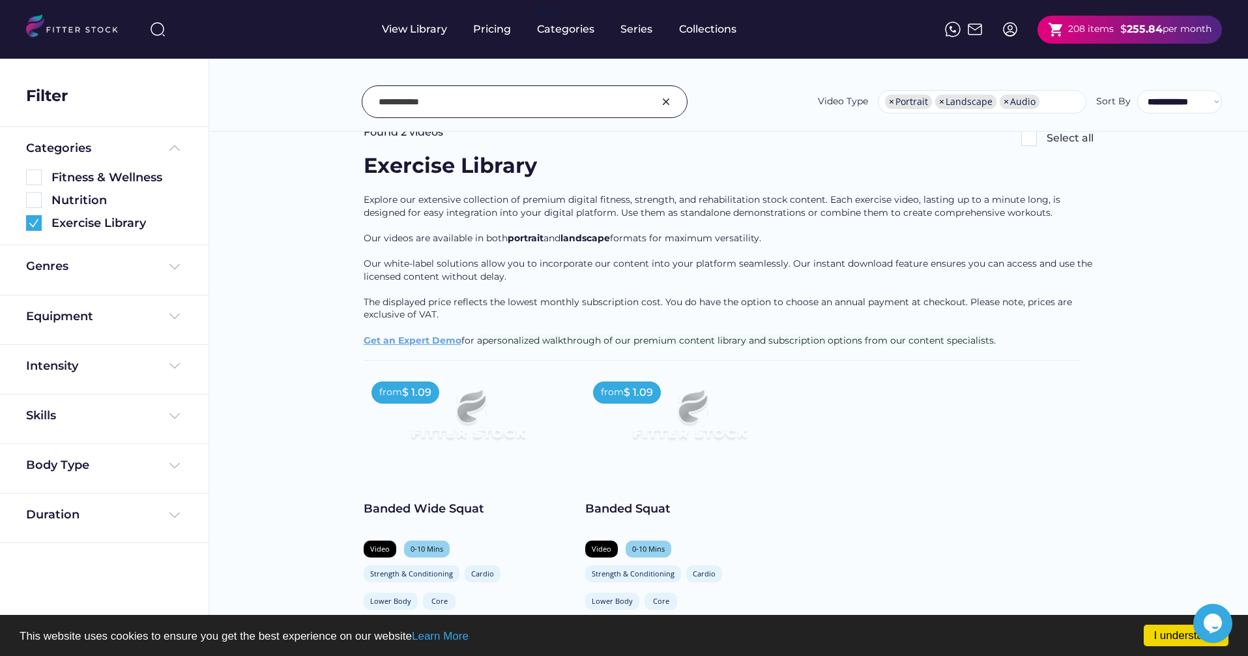
click at [411, 102] on input "input" at bounding box center [508, 101] width 259 height 27
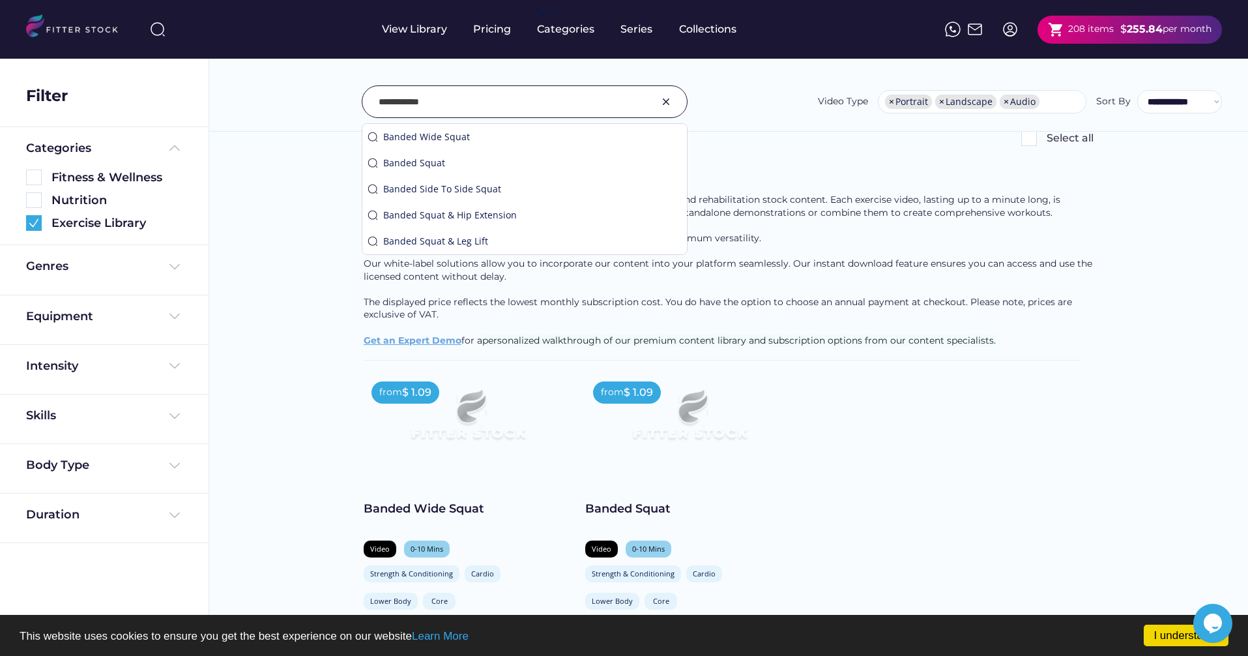
click at [404, 102] on input "input" at bounding box center [508, 101] width 259 height 27
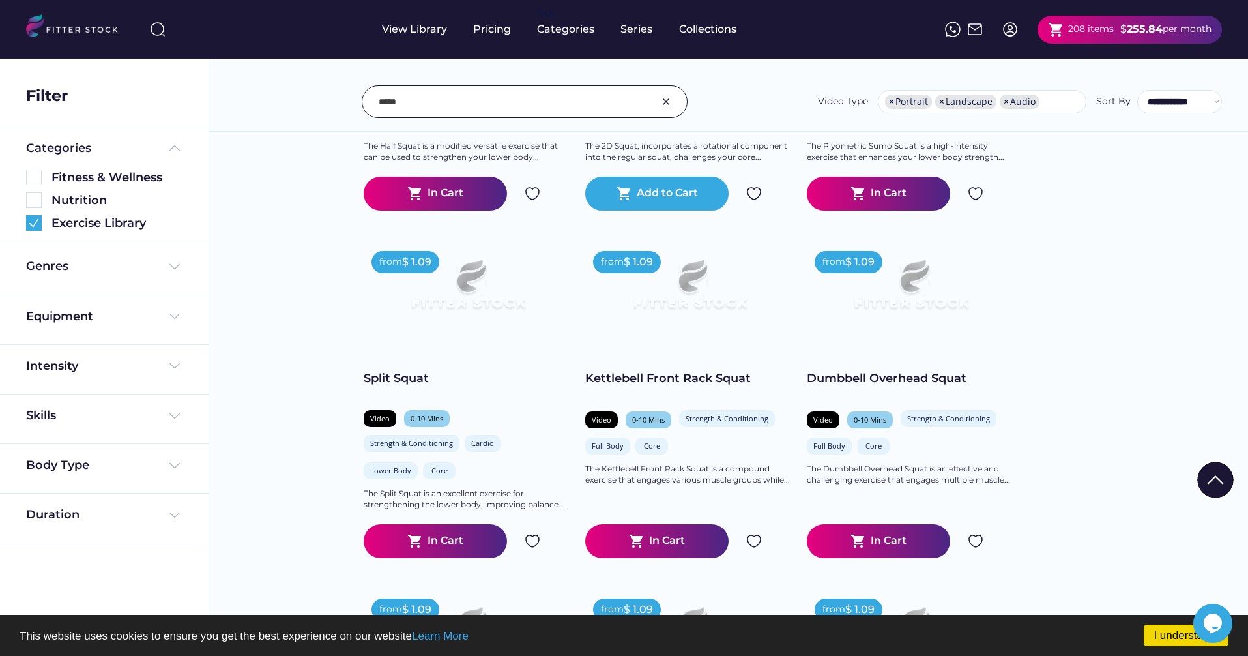
scroll to position [1837, 0]
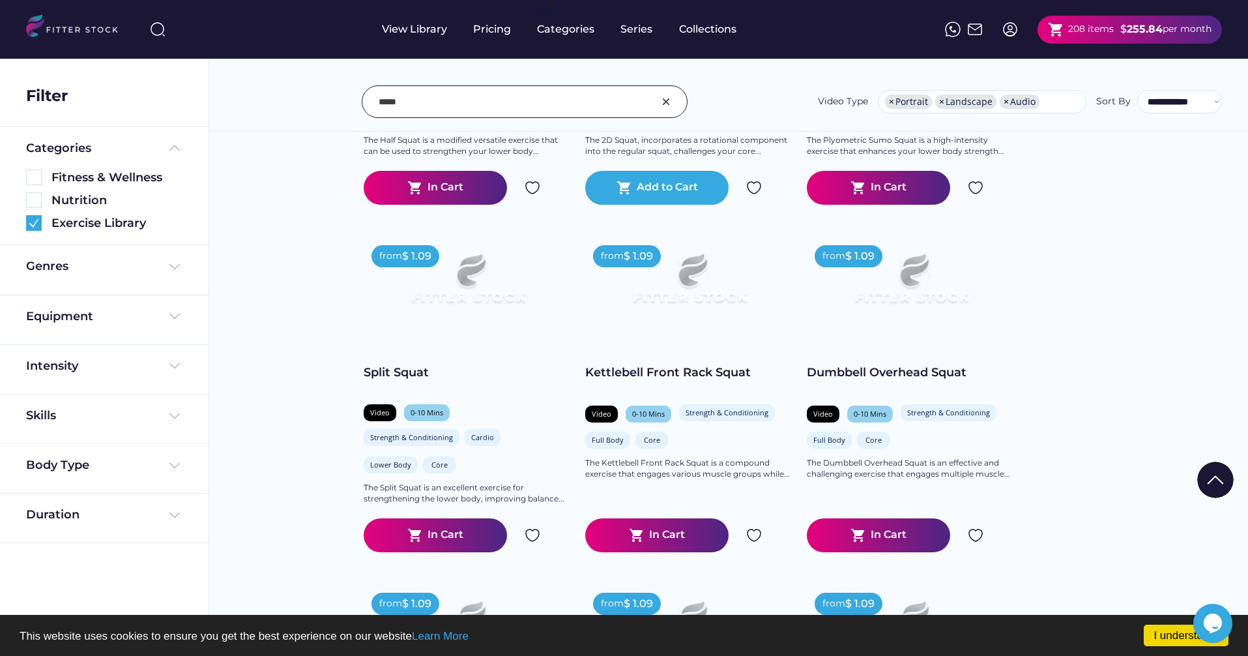
click at [431, 100] on input "input" at bounding box center [508, 101] width 259 height 27
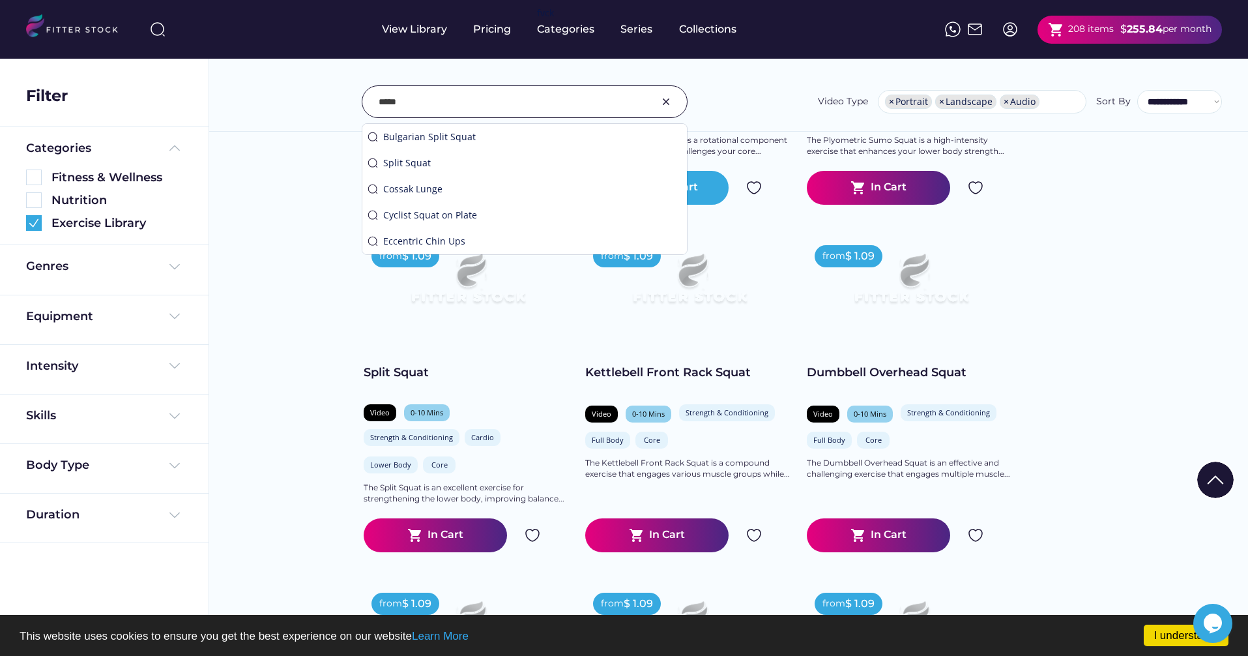
click at [431, 100] on input "input" at bounding box center [508, 101] width 259 height 27
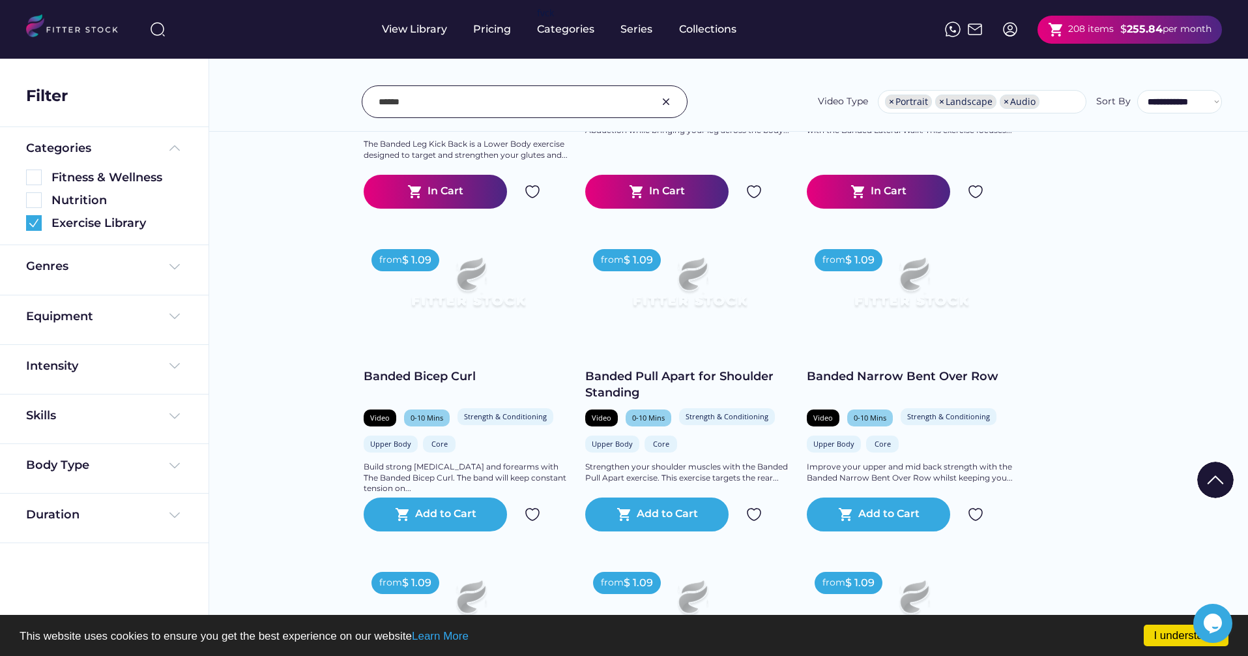
scroll to position [1289, 0]
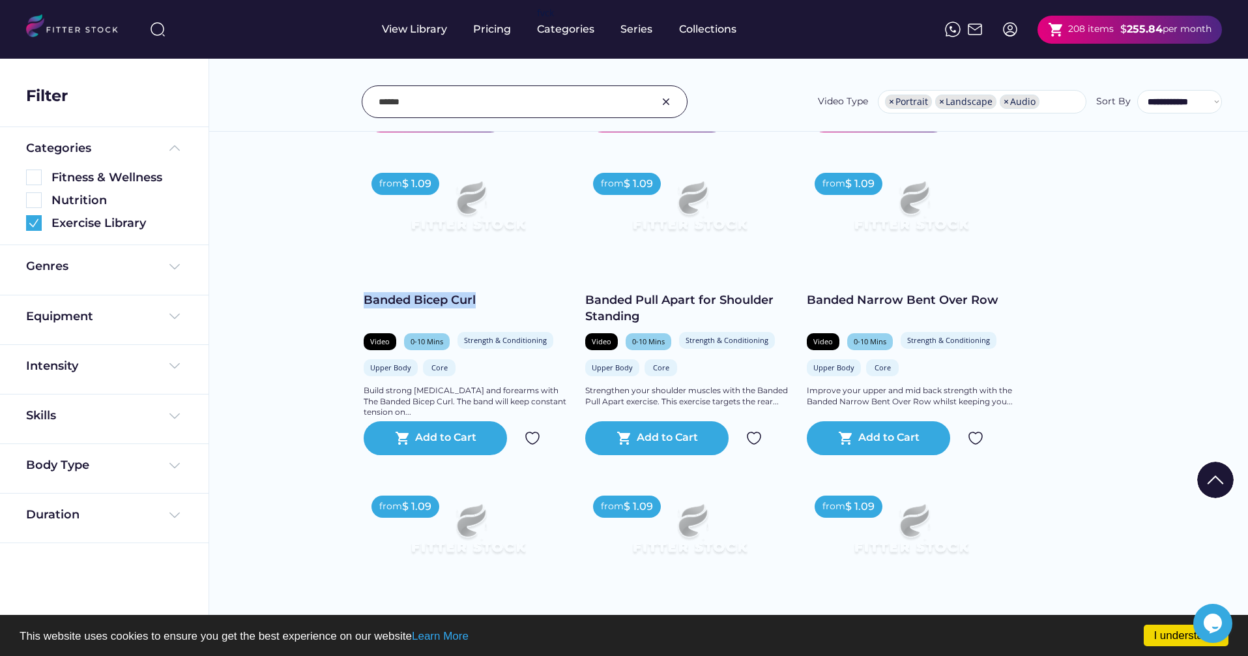
copy div "Banded Bicep Curl"
drag, startPoint x: 344, startPoint y: 307, endPoint x: 487, endPoint y: 305, distance: 143.4
click at [487, 305] on div "Found videos Select all Fitness & Wellness See more Explore our premium Fitness…" at bounding box center [728, 374] width 1039 height 3168
drag, startPoint x: 446, startPoint y: 434, endPoint x: 833, endPoint y: 435, distance: 387.1
click at [446, 435] on div "Add to Cart" at bounding box center [445, 438] width 61 height 16
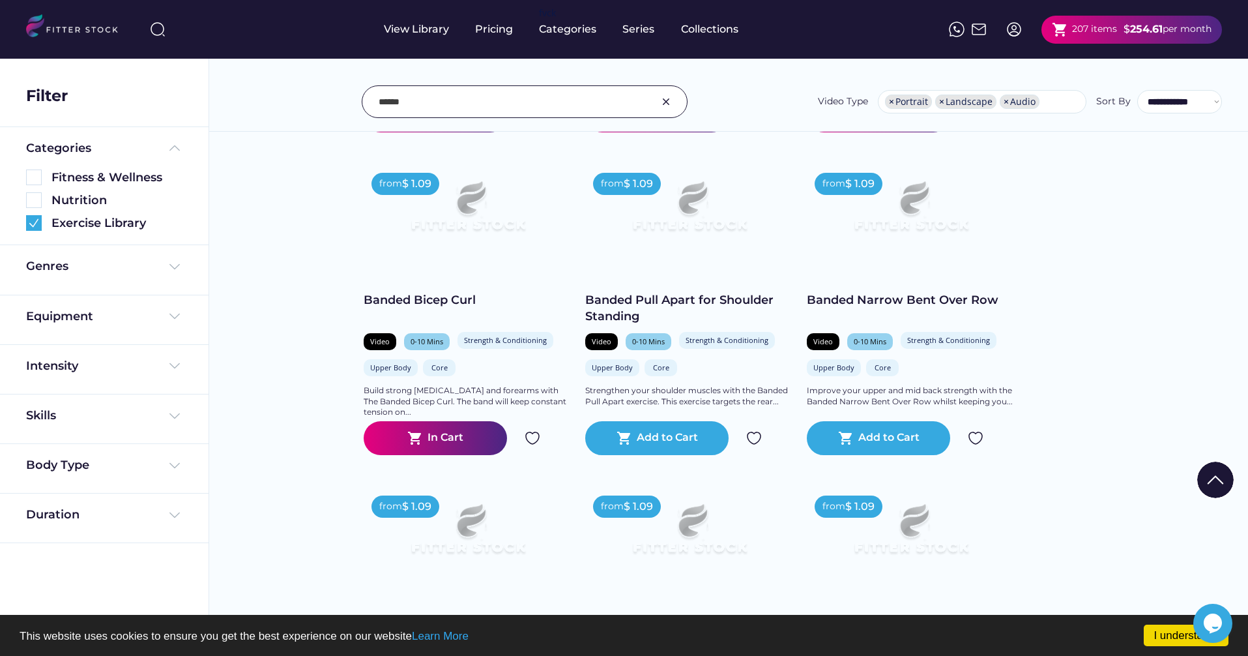
click at [559, 102] on input "input" at bounding box center [508, 101] width 259 height 27
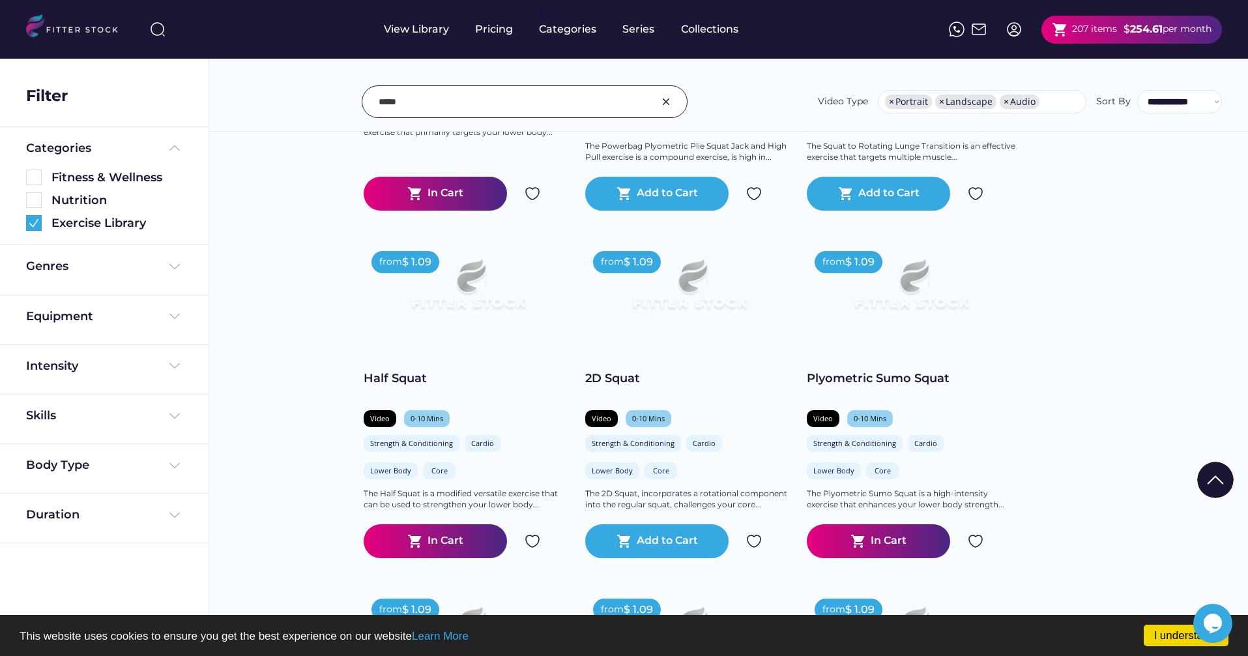
scroll to position [1521, 0]
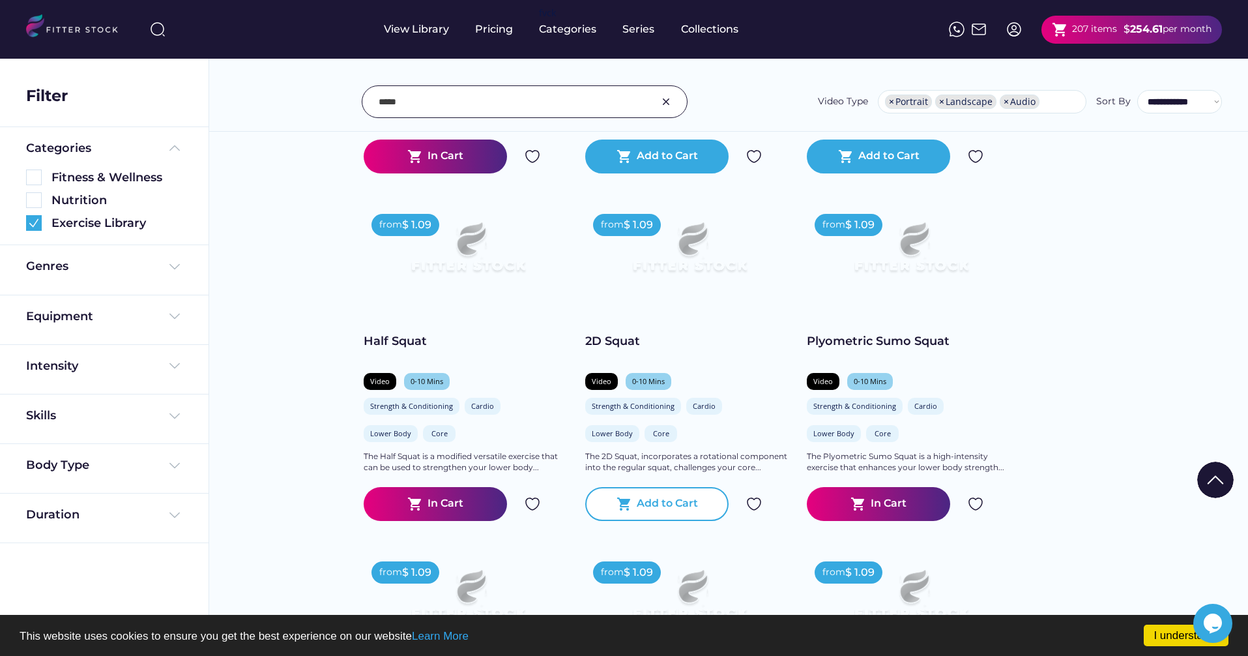
click at [667, 506] on div "Add to Cart" at bounding box center [667, 504] width 61 height 16
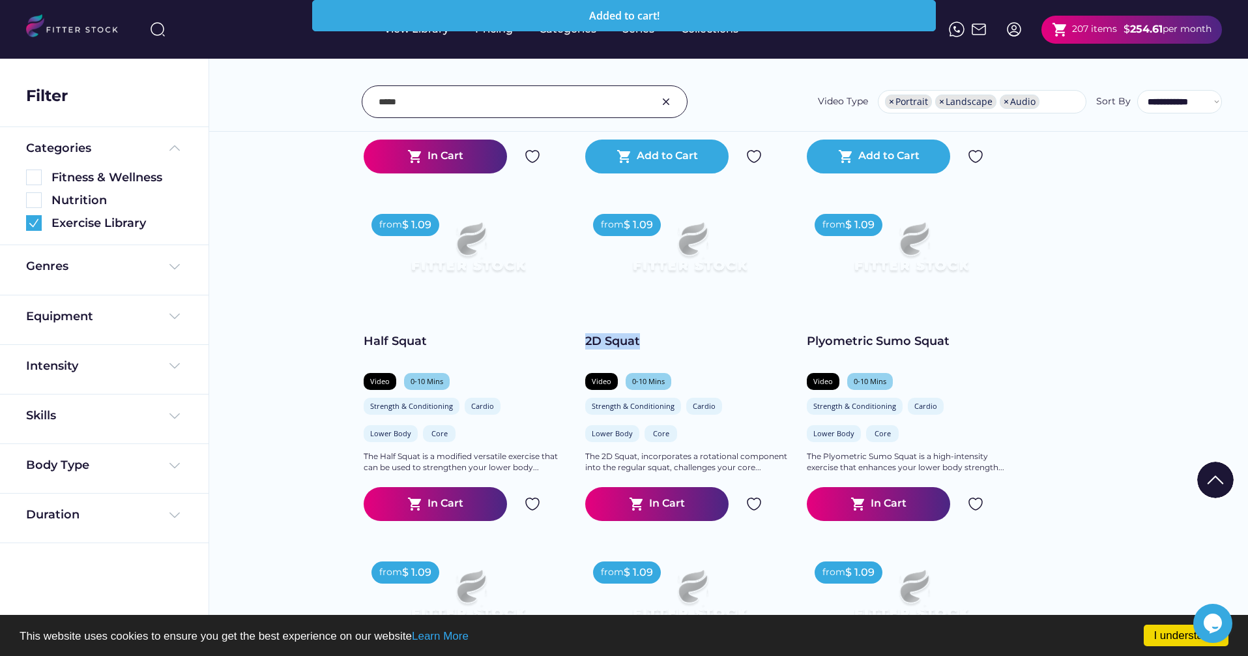
drag, startPoint x: 579, startPoint y: 341, endPoint x: 651, endPoint y: 340, distance: 71.7
click at [651, 340] on div "from $ 1.09 Bulgarian Split Squat Video 0-10 Mins Strength & Conditioning Cardi…" at bounding box center [729, 41] width 730 height 2300
copy div "2D Squat"
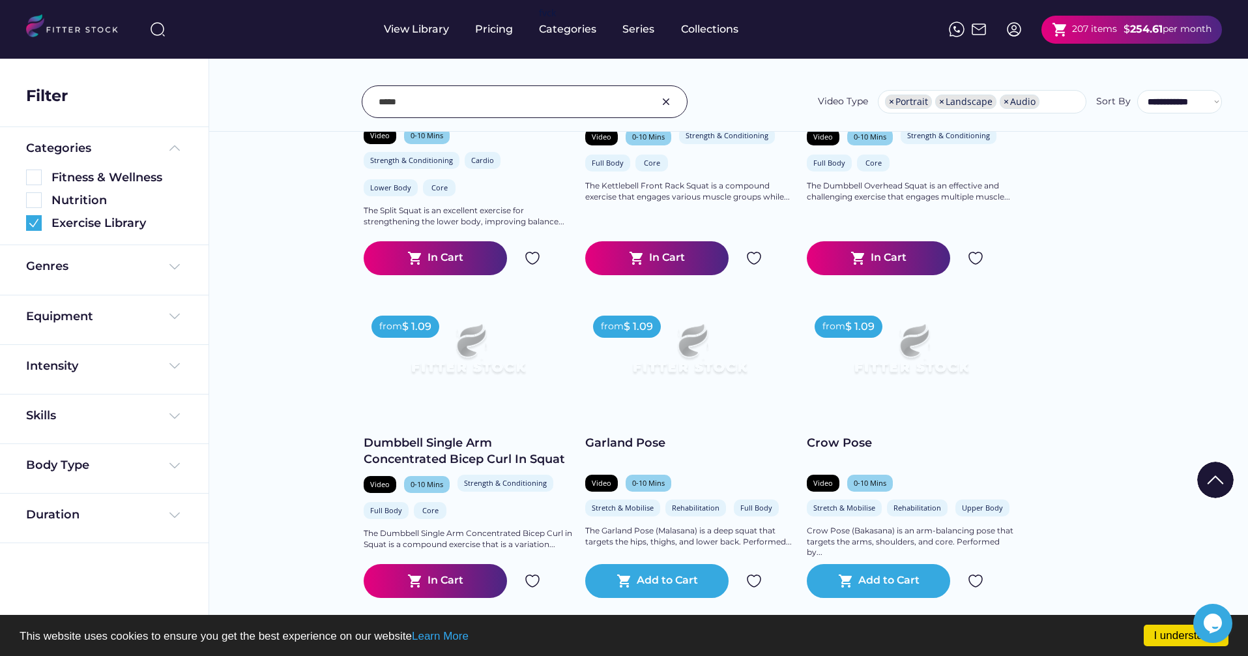
scroll to position [2119, 0]
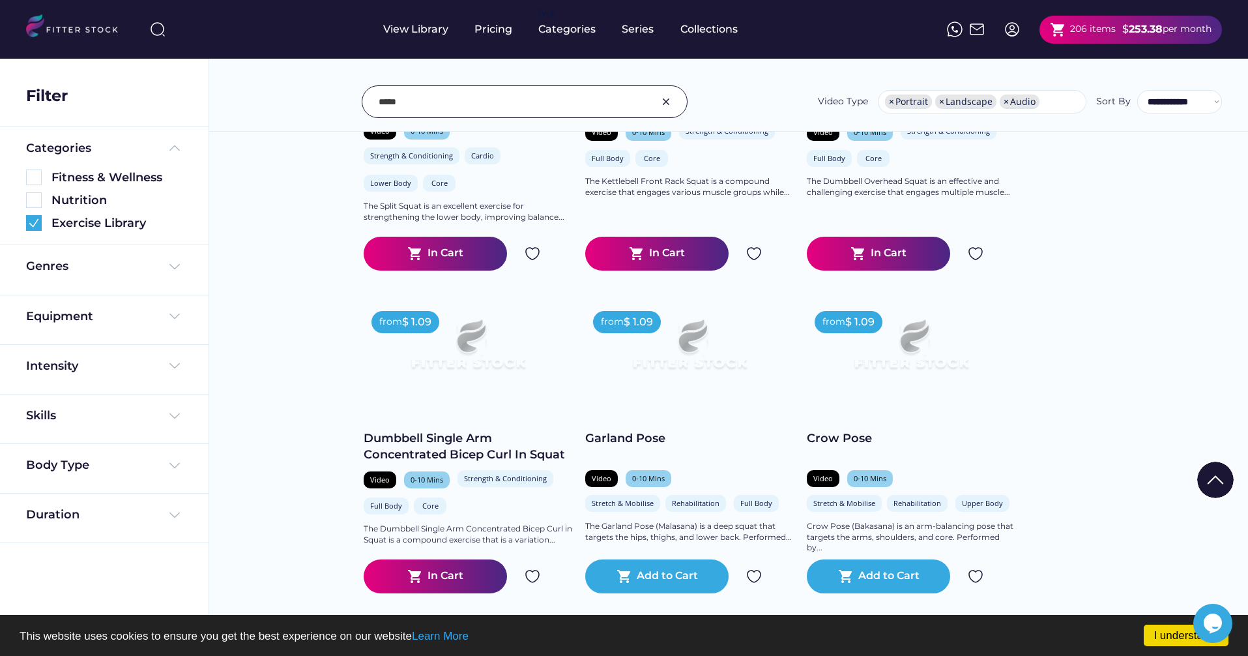
click at [527, 108] on input "input" at bounding box center [508, 101] width 259 height 27
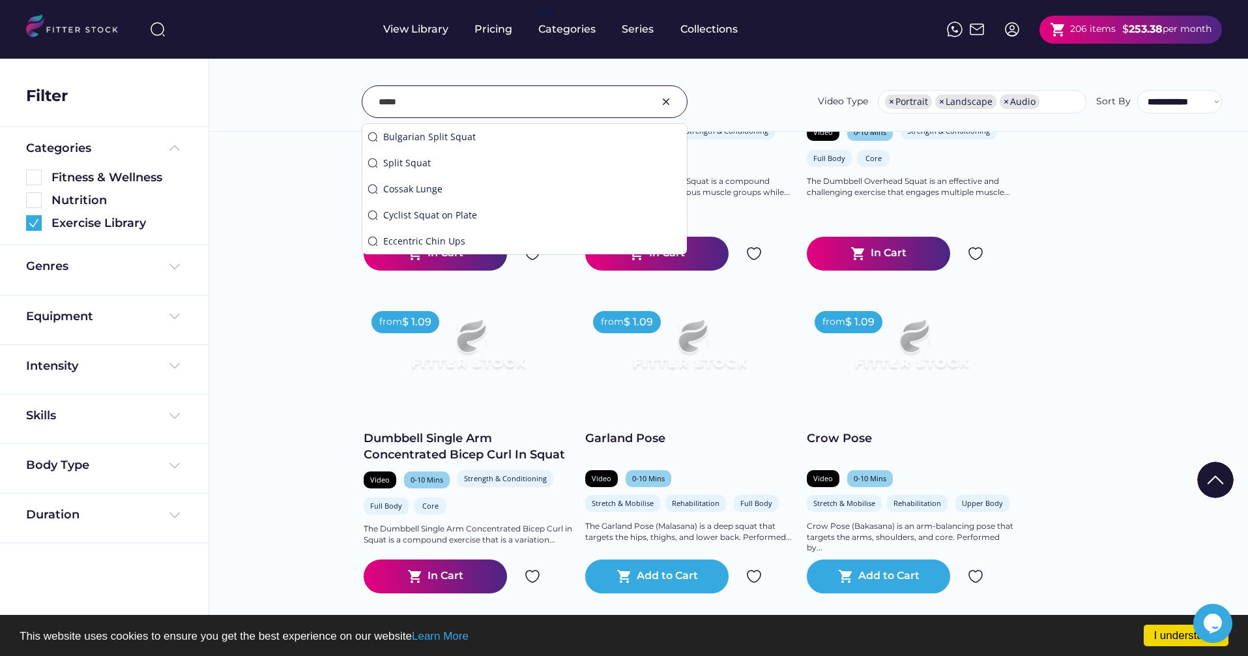
click at [527, 107] on input "input" at bounding box center [508, 101] width 259 height 27
type input "*********"
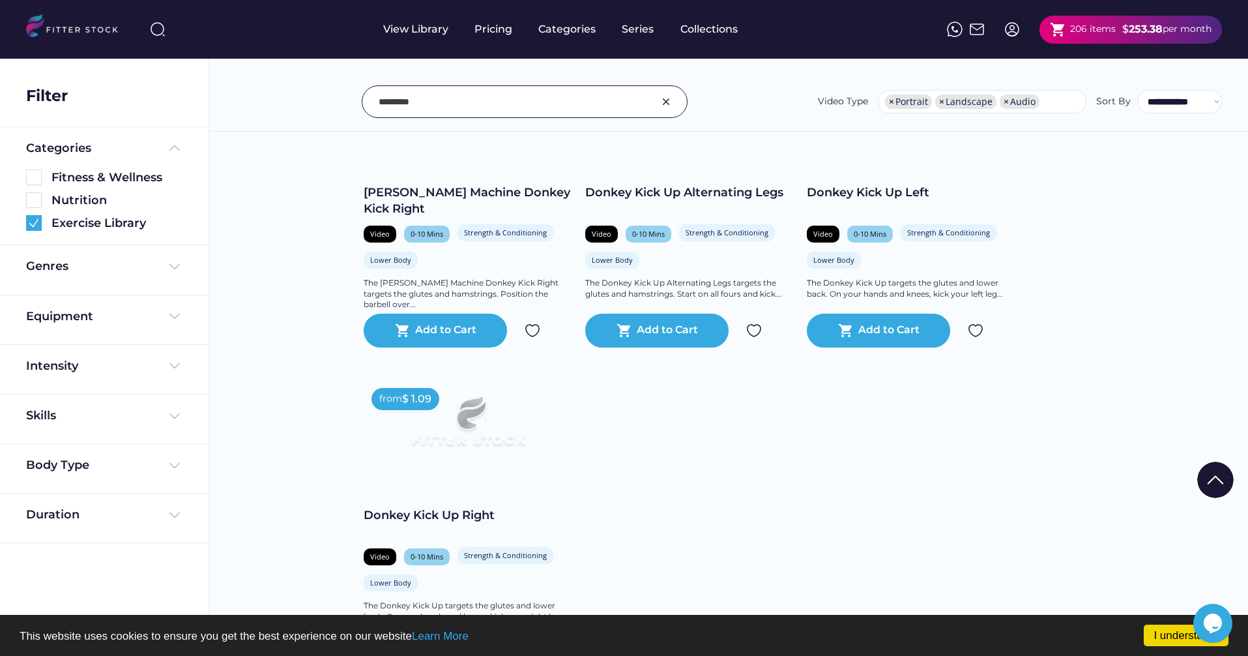
scroll to position [1260, 0]
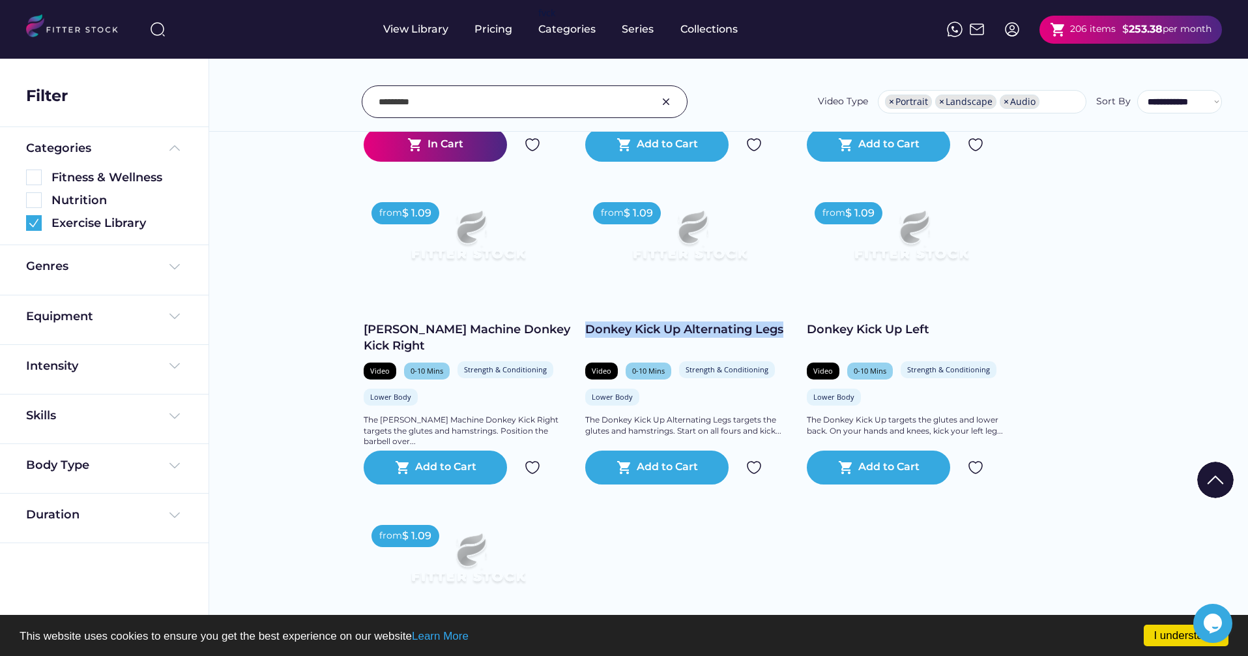
copy div "Donkey Kick Up Alternating Legs"
drag, startPoint x: 584, startPoint y: 330, endPoint x: 784, endPoint y: 336, distance: 200.1
click at [1105, 29] on div "205 items" at bounding box center [1095, 29] width 45 height 13
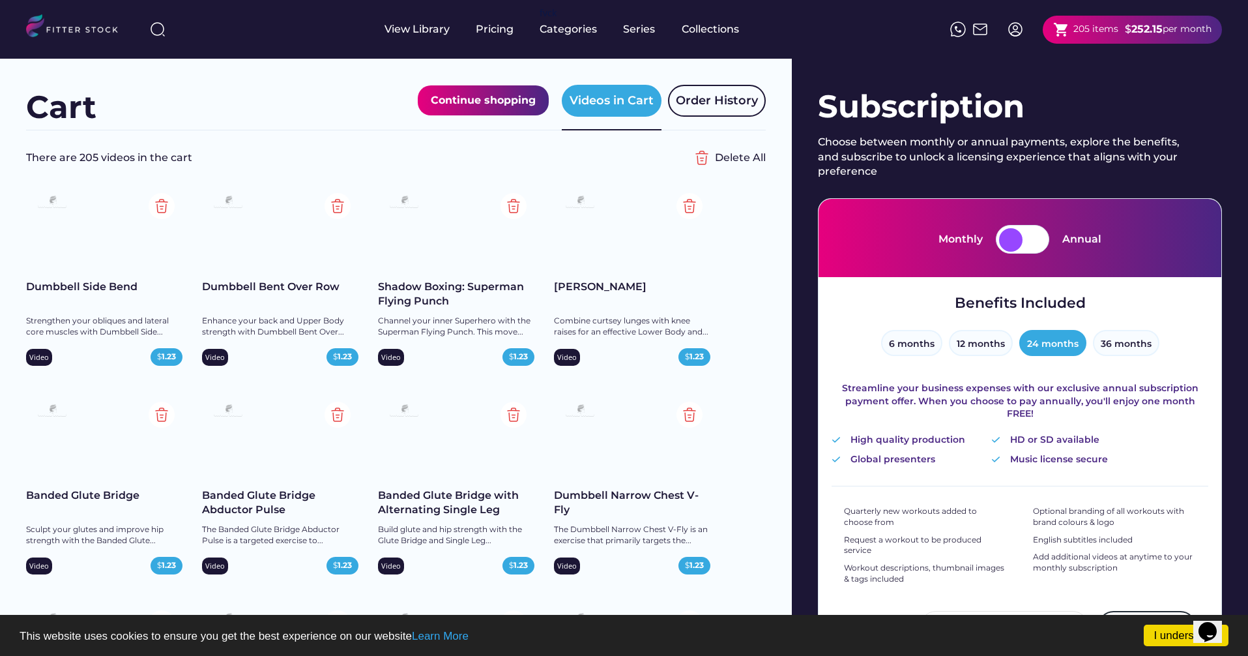
click at [149, 29] on div at bounding box center [157, 29] width 31 height 31
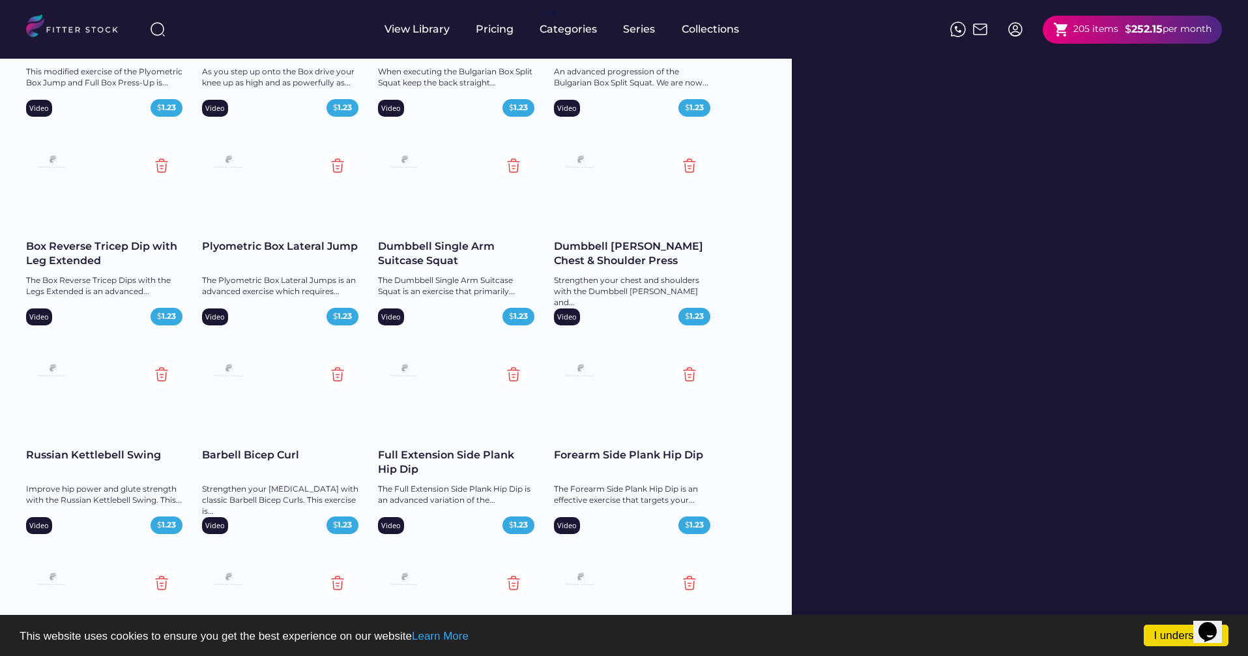
scroll to position [3162, 0]
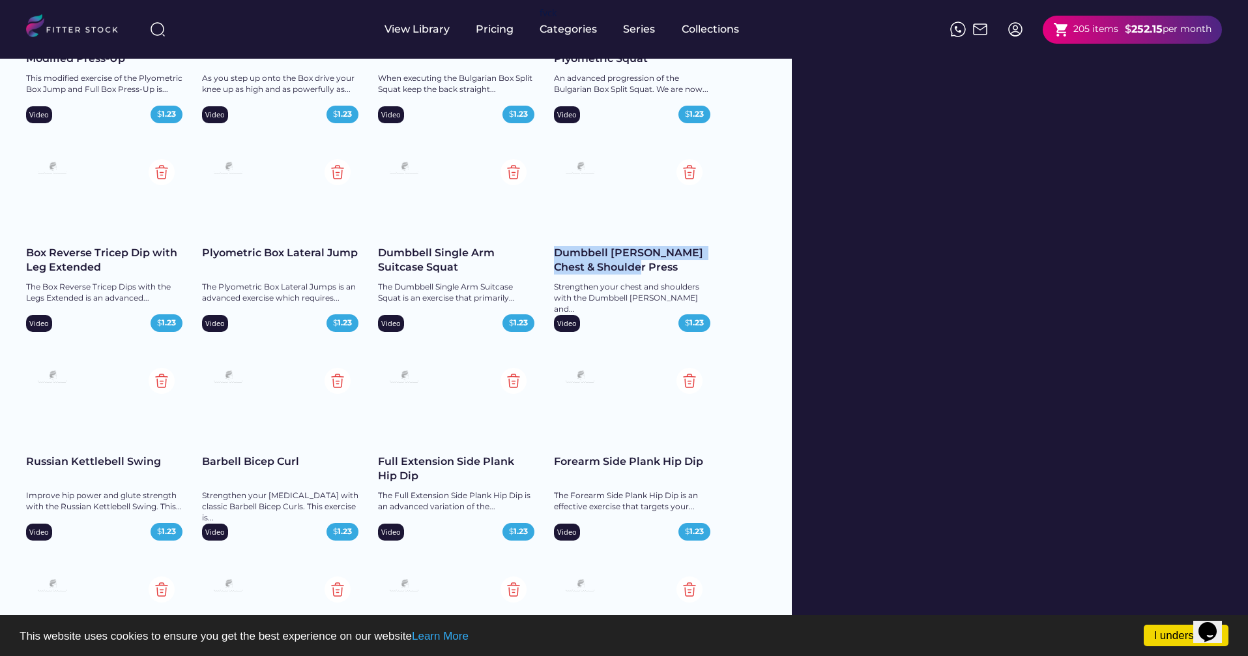
copy div "Dumbbell [PERSON_NAME] Chest & Shoulder Press"
drag, startPoint x: 545, startPoint y: 249, endPoint x: 662, endPoint y: 273, distance: 119.8
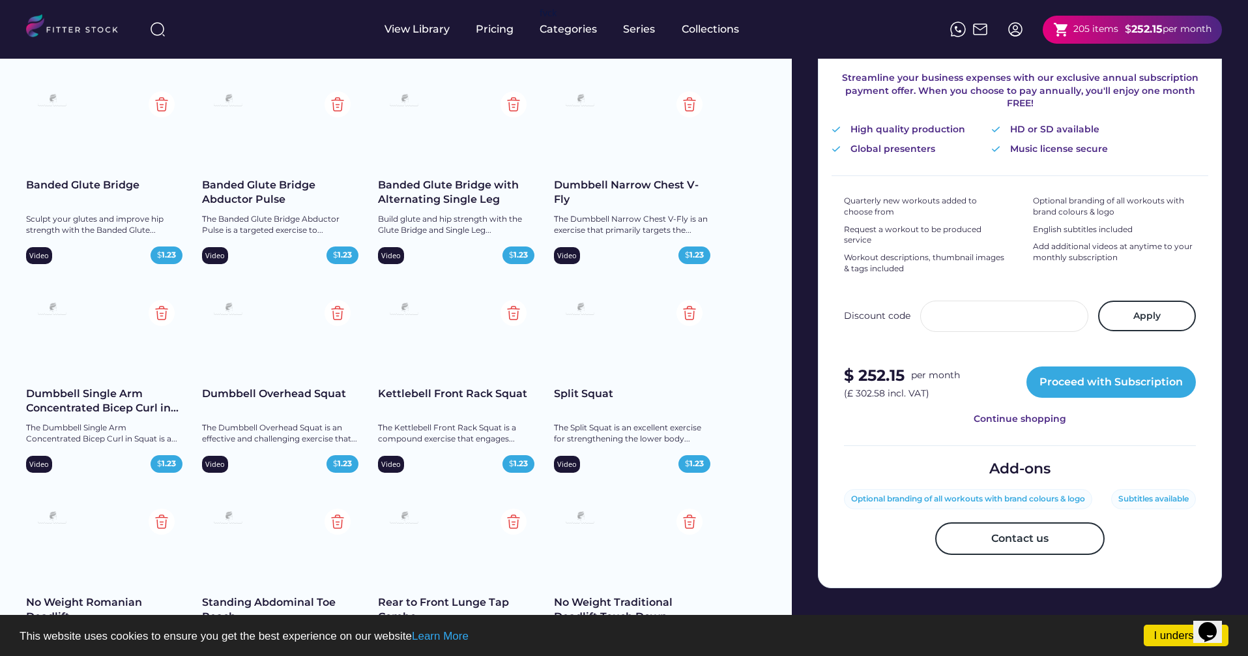
scroll to position [0, 0]
